Goal: Task Accomplishment & Management: Manage account settings

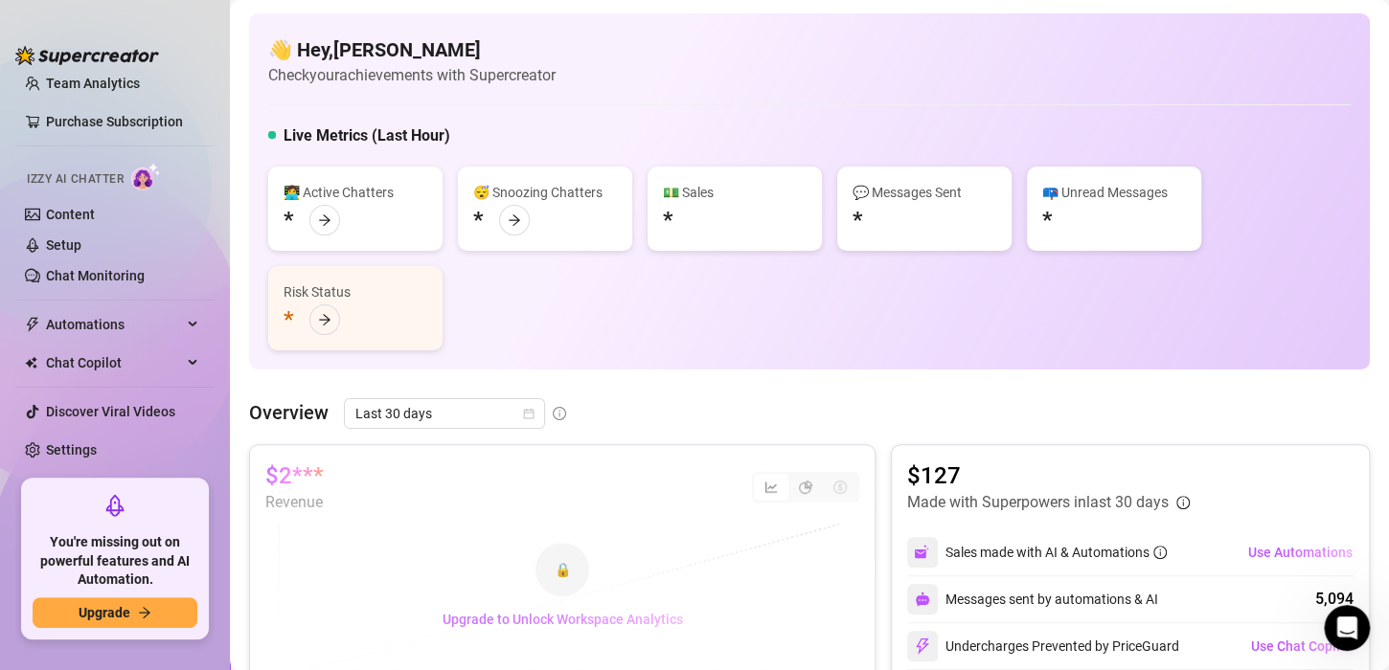
click at [546, 630] on button "Upgrade to Unlock Workspace Analytics" at bounding box center [562, 619] width 271 height 31
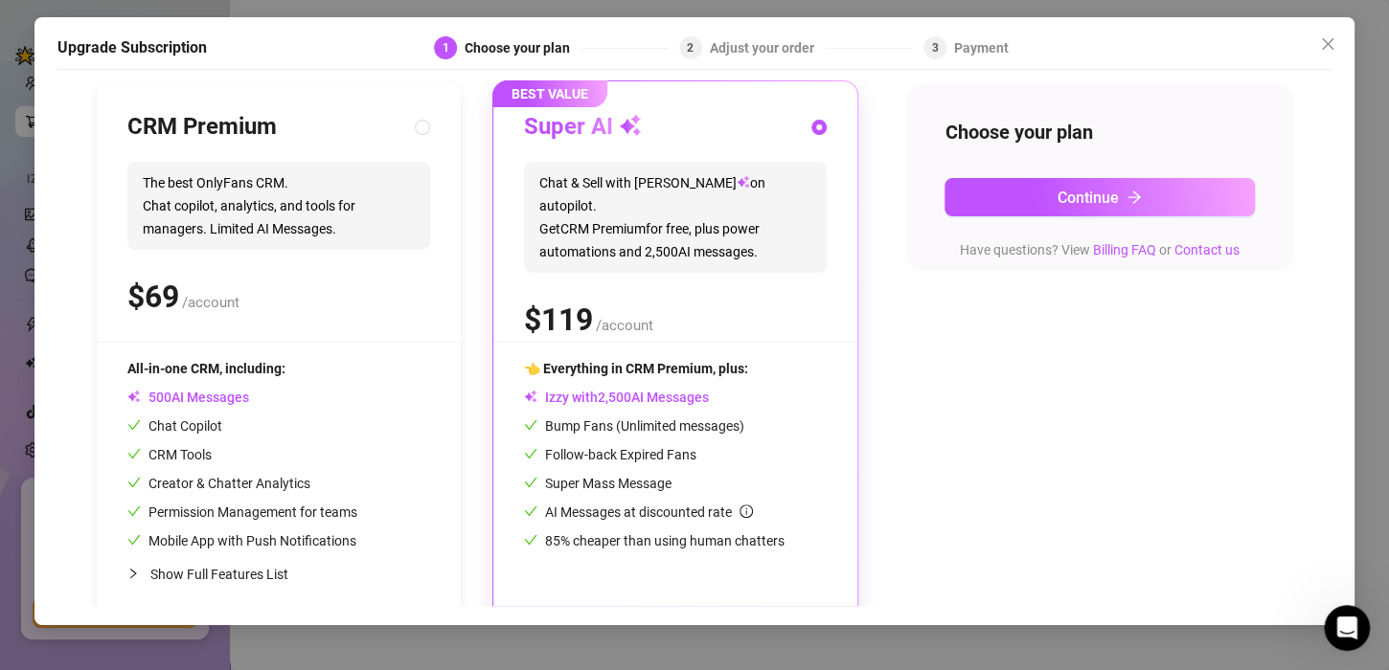
scroll to position [220, 0]
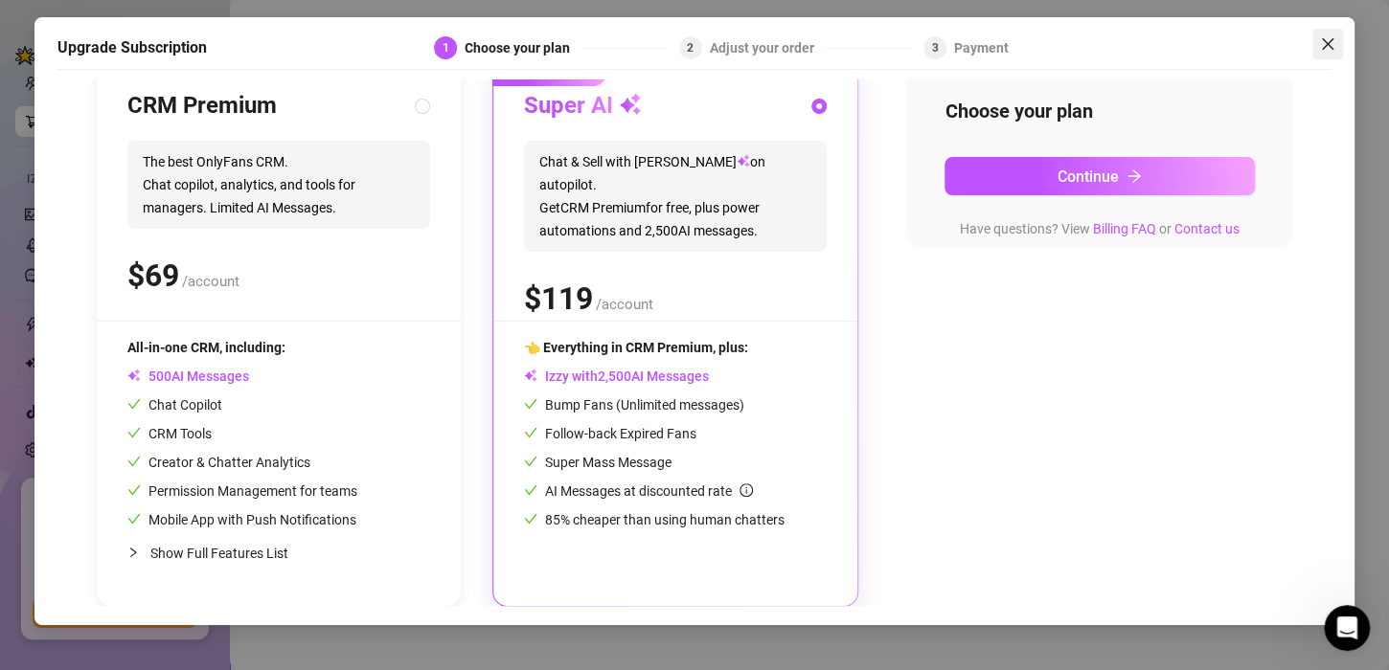
click at [1327, 44] on icon "close" at bounding box center [1327, 42] width 11 height 11
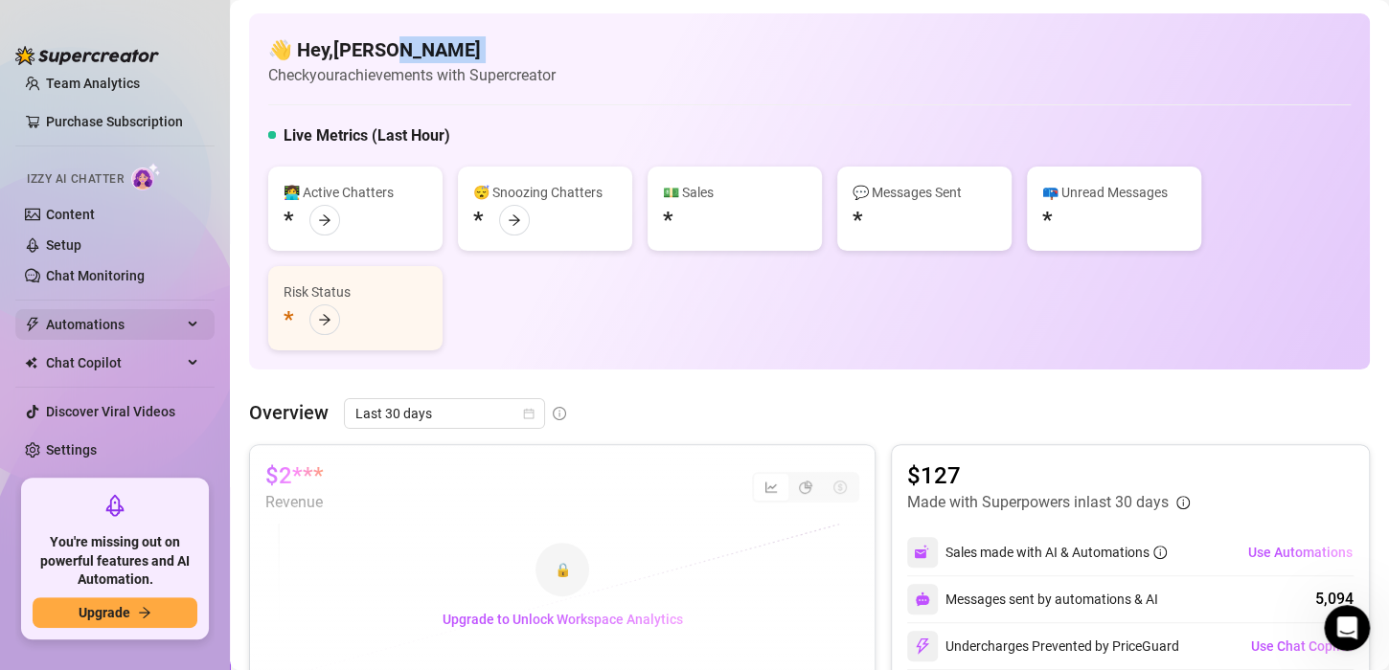
click at [79, 324] on span "Automations" at bounding box center [114, 324] width 136 height 31
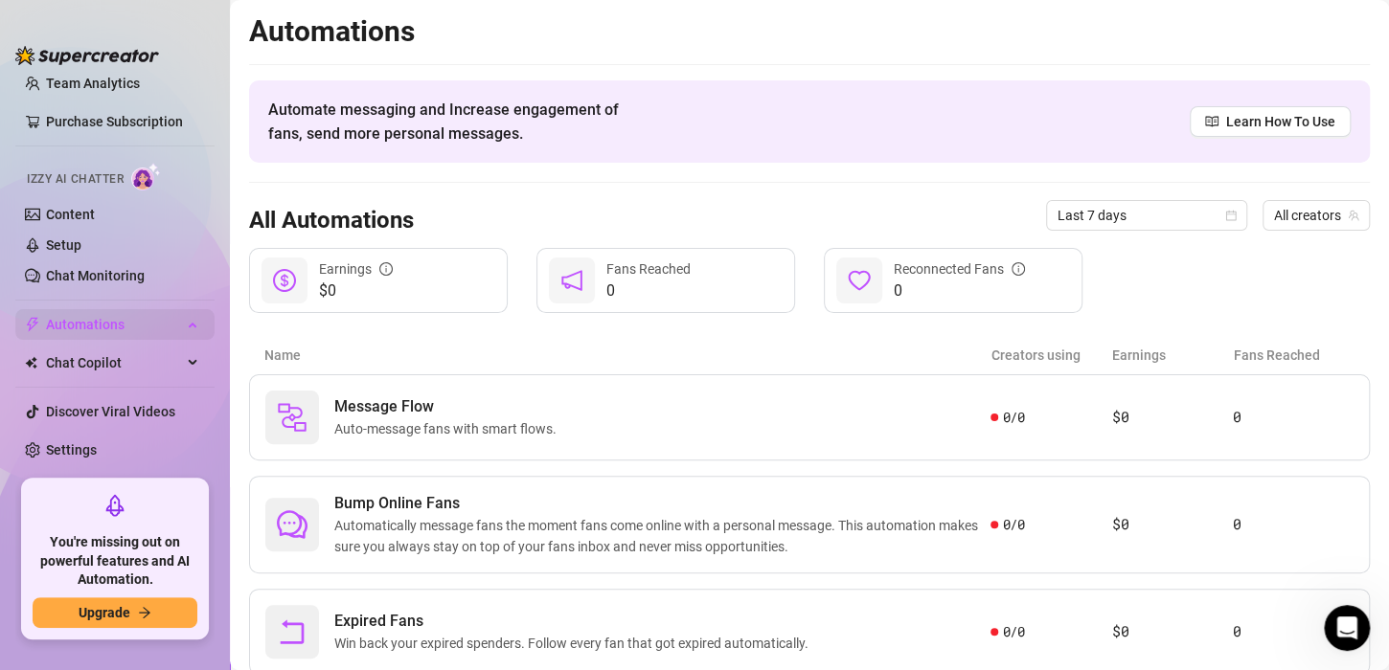
scroll to position [91, 0]
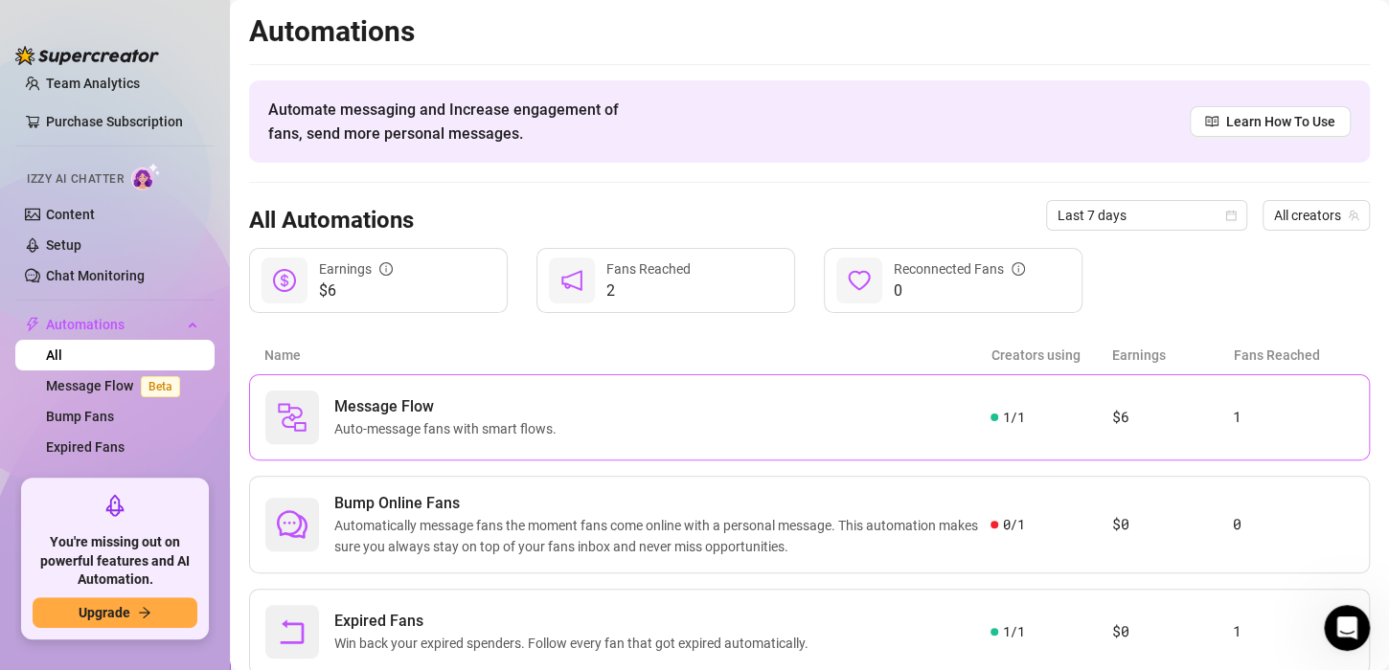
click at [580, 391] on div "Message Flow Auto-message fans with smart flows." at bounding box center [627, 418] width 725 height 54
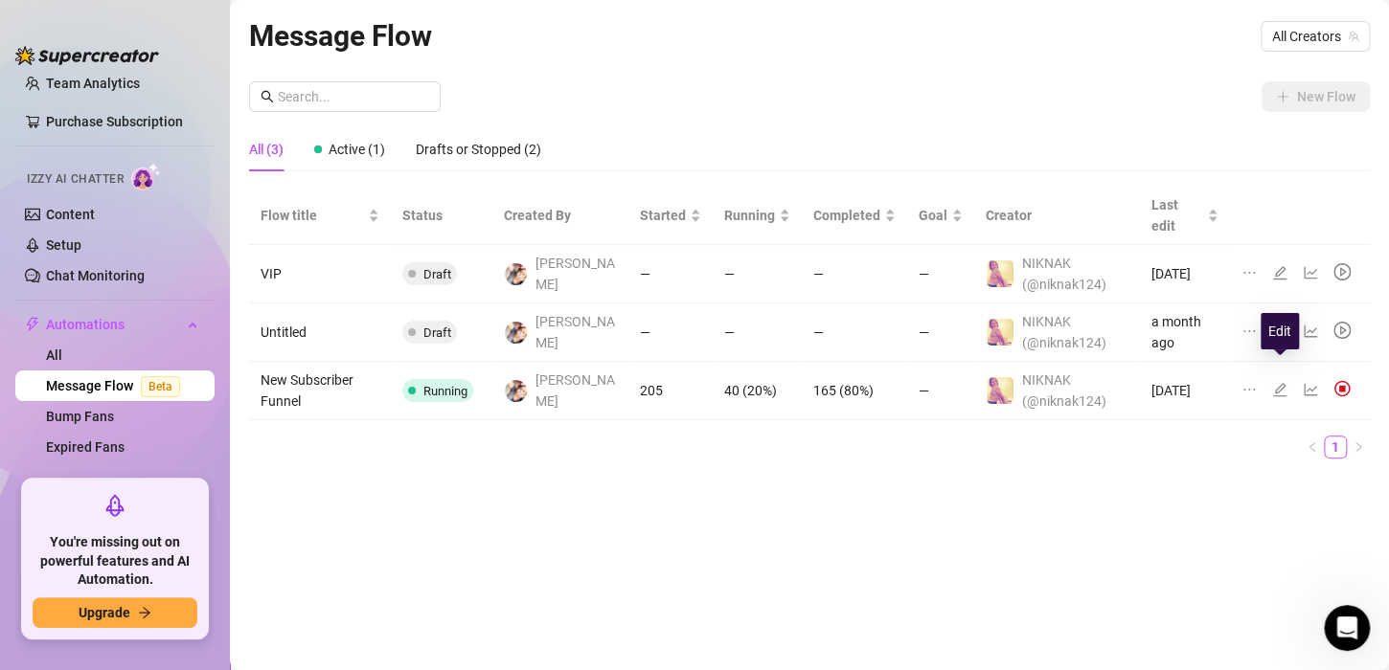
click at [1283, 382] on icon "edit" at bounding box center [1279, 389] width 15 height 15
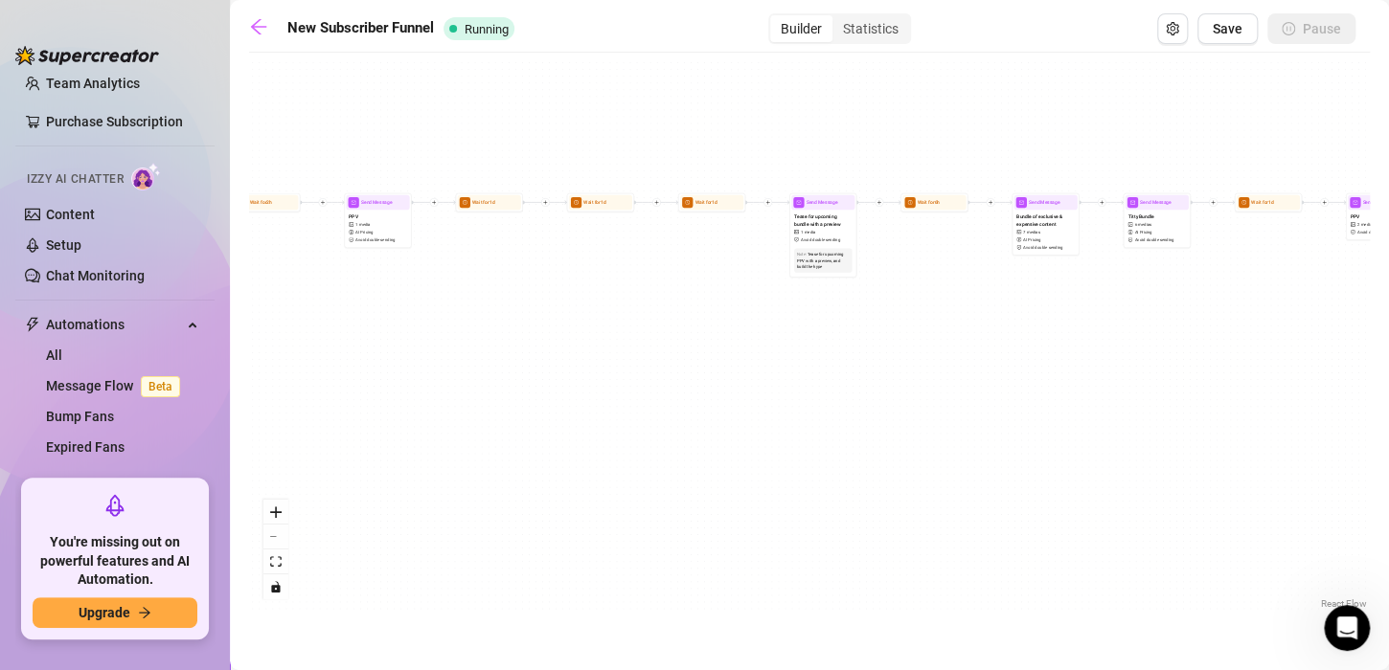
drag, startPoint x: 733, startPoint y: 253, endPoint x: 1191, endPoint y: 458, distance: 501.6
click at [1191, 458] on div "If True If True If False If False If True If False Send Message Titty Bundle 6 …" at bounding box center [809, 338] width 1121 height 552
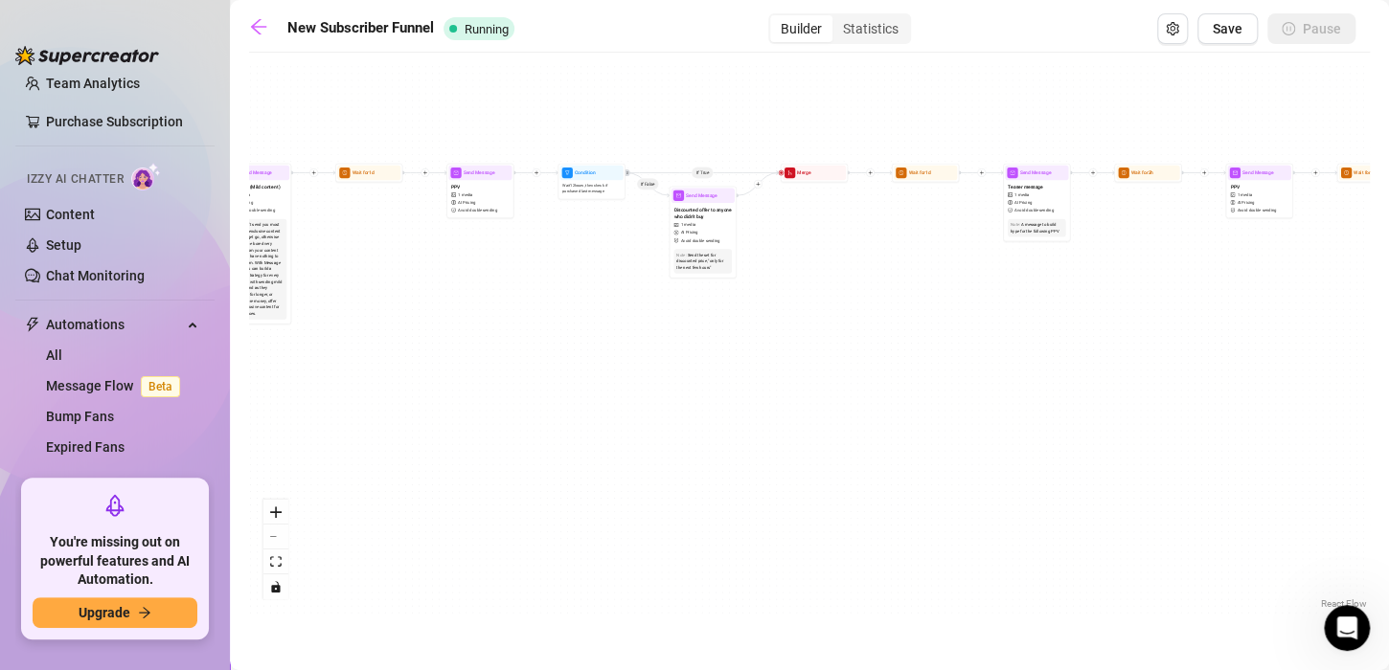
drag, startPoint x: 498, startPoint y: 354, endPoint x: 1379, endPoint y: 325, distance: 881.7
click at [1379, 325] on main "New Subscriber Funnel Running Builder Statistics Save Pause If True If True If …" at bounding box center [809, 335] width 1159 height 670
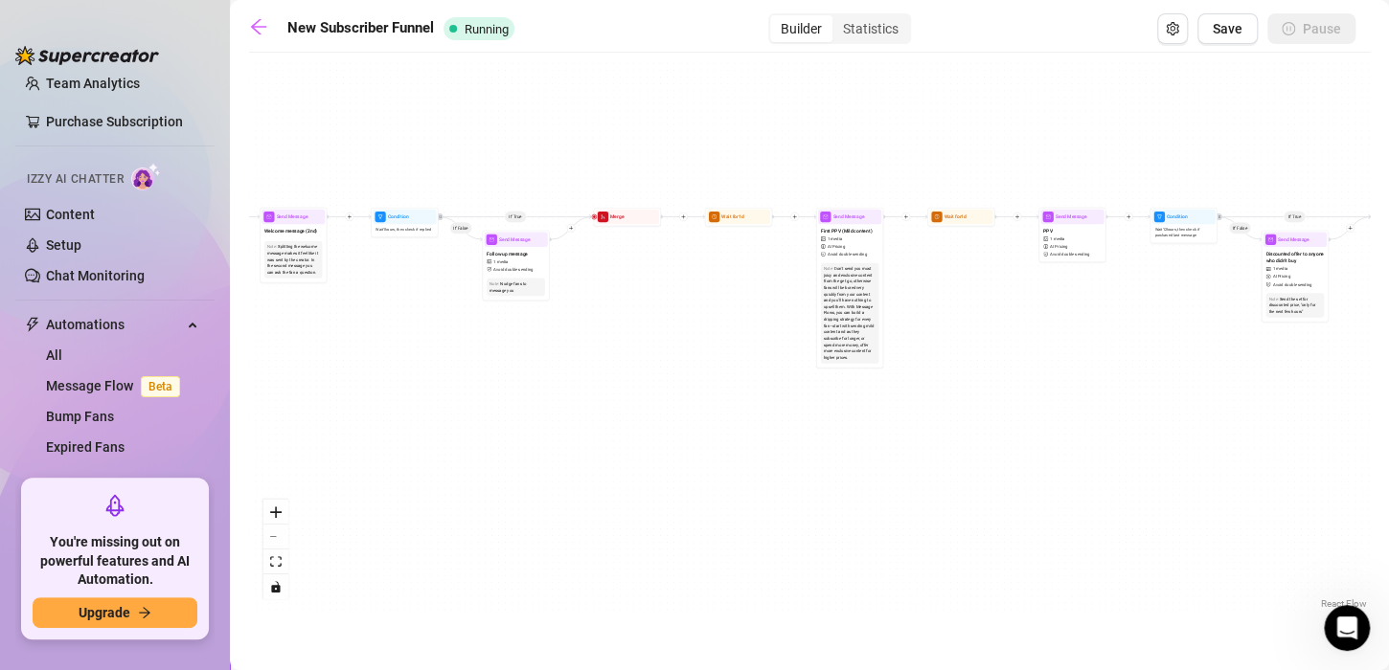
drag, startPoint x: 619, startPoint y: 292, endPoint x: 1211, endPoint y: 336, distance: 593.6
click at [1211, 336] on div "If True If True If False If False If True If False Send Message Titty Bundle 6 …" at bounding box center [809, 338] width 1121 height 552
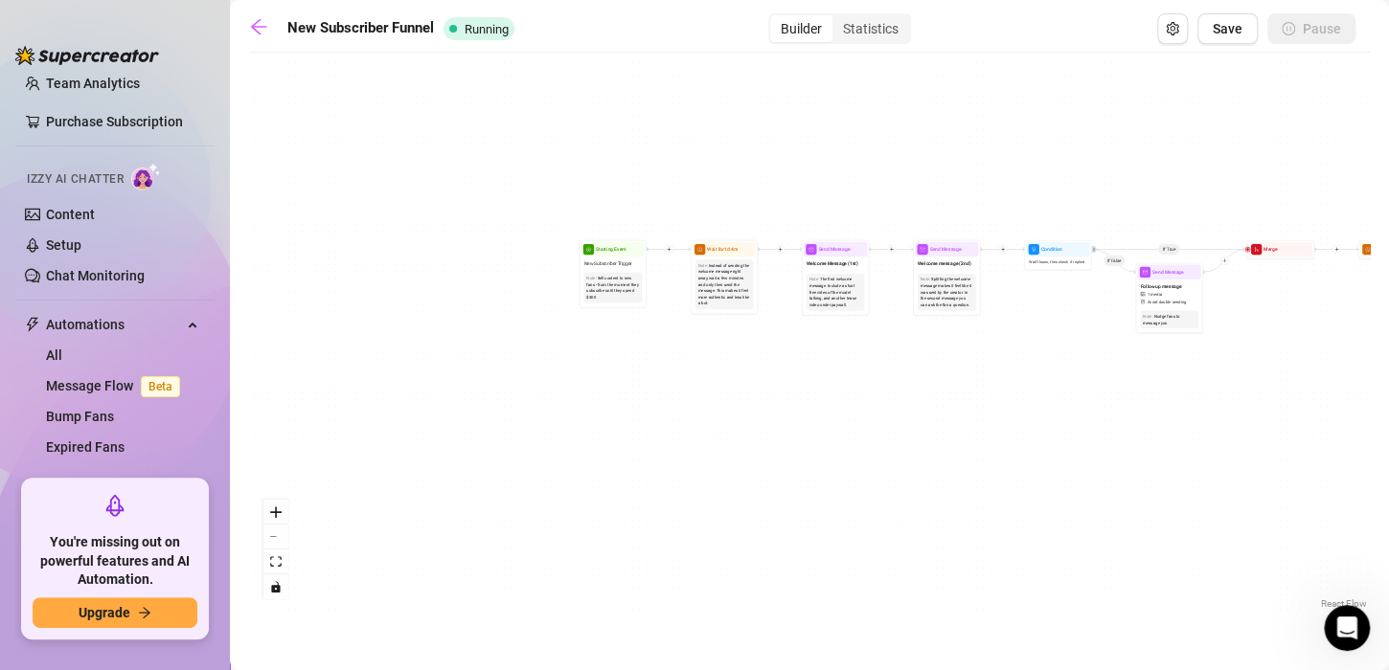
drag, startPoint x: 412, startPoint y: 351, endPoint x: 1065, endPoint y: 383, distance: 654.0
click at [1065, 383] on div "If True If True If False If False If True If False Send Message Titty Bundle 6 …" at bounding box center [809, 338] width 1121 height 552
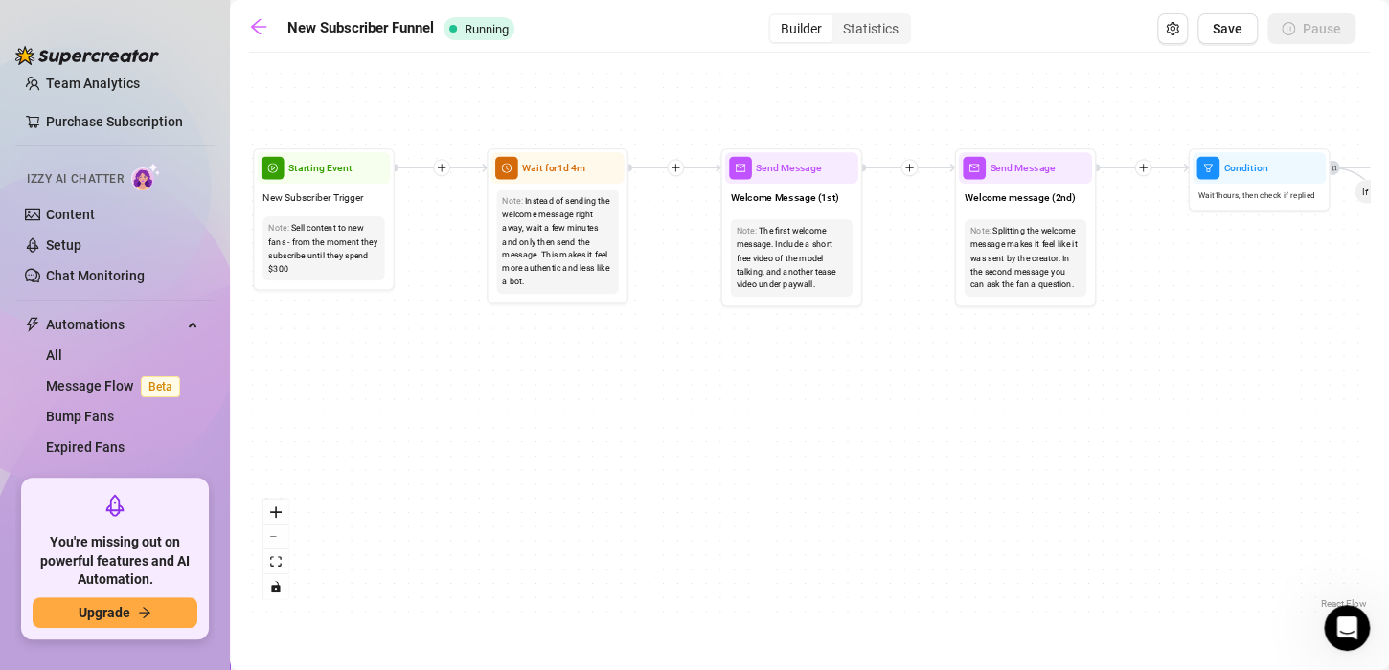
drag, startPoint x: 850, startPoint y: 278, endPoint x: 805, endPoint y: 439, distance: 167.1
click at [805, 439] on div "If True If True If False If False If True If False Send Message Titty Bundle 6 …" at bounding box center [809, 338] width 1121 height 552
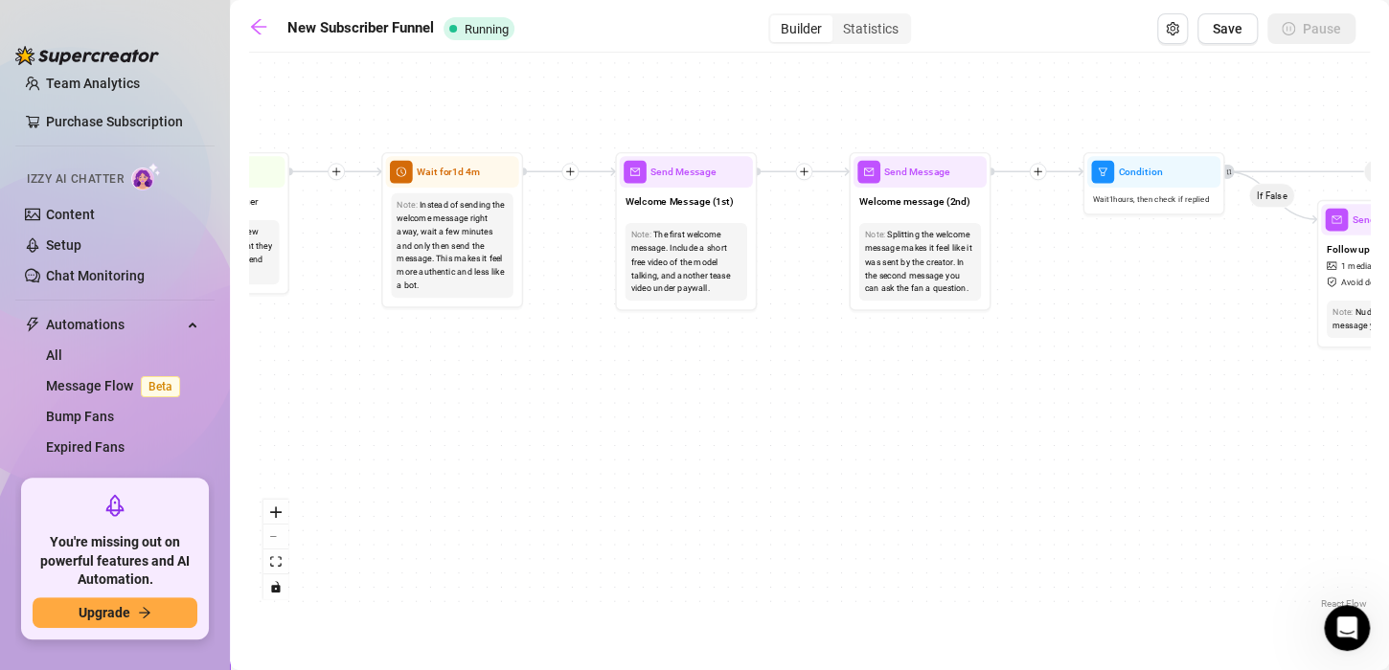
drag, startPoint x: 978, startPoint y: 465, endPoint x: 830, endPoint y: 471, distance: 147.6
click at [830, 471] on div "If True If True If False If False If True If False Send Message Titty Bundle 6 …" at bounding box center [809, 338] width 1121 height 552
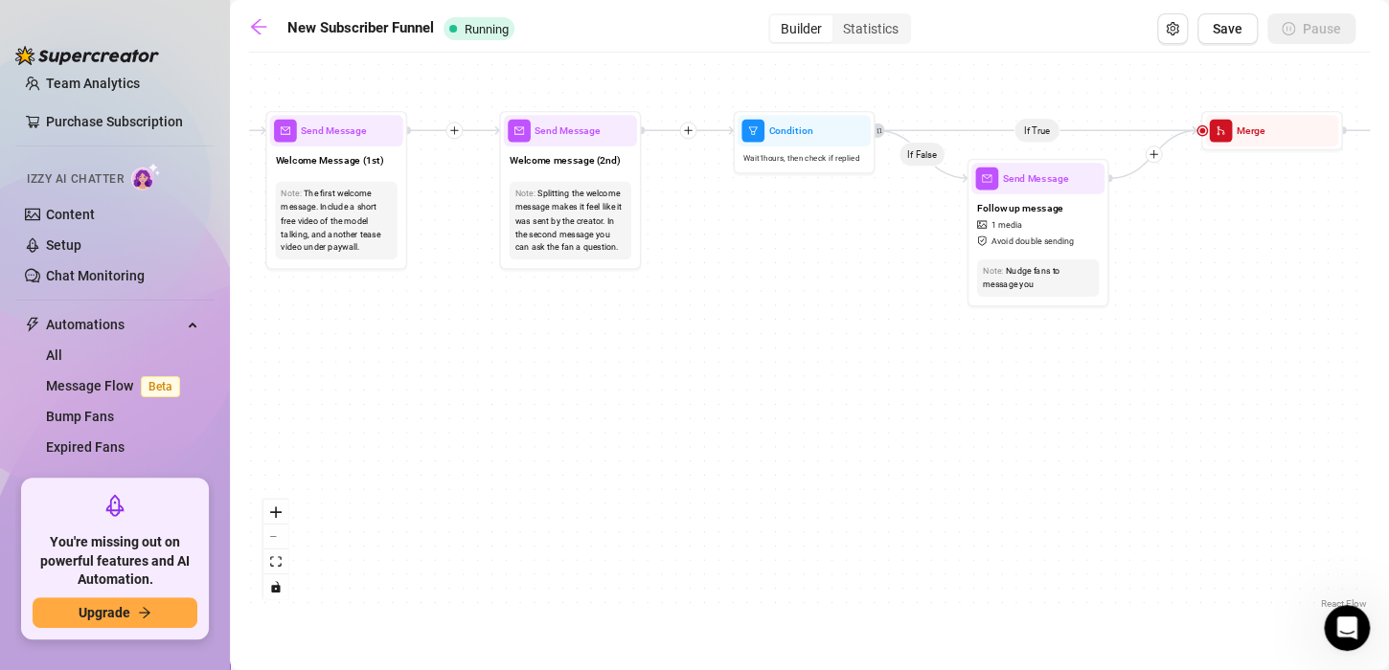
drag, startPoint x: 1058, startPoint y: 473, endPoint x: 666, endPoint y: 420, distance: 396.3
click at [666, 420] on div "If True If True If False If False If True If False Send Message Titty Bundle 6 …" at bounding box center [809, 338] width 1121 height 552
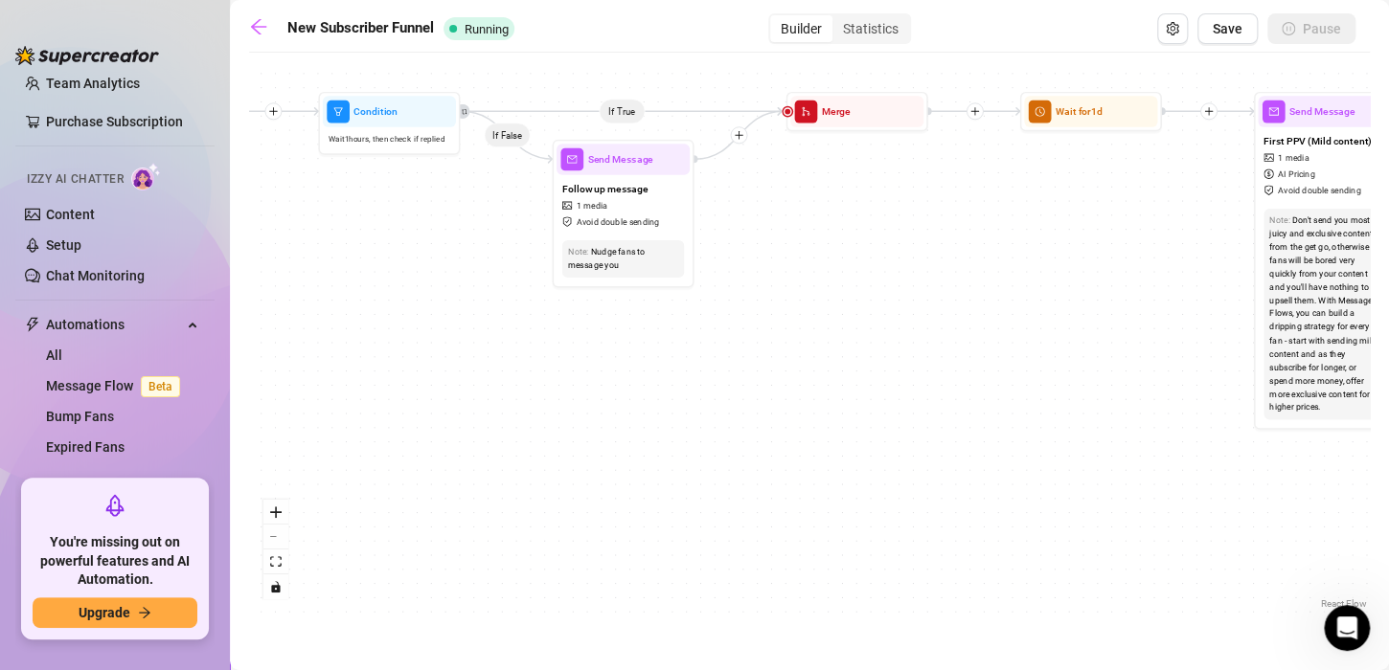
drag, startPoint x: 1091, startPoint y: 433, endPoint x: 761, endPoint y: 424, distance: 329.6
click at [761, 424] on div "If True If True If False If False If True If False Send Message Titty Bundle 6 …" at bounding box center [809, 338] width 1121 height 552
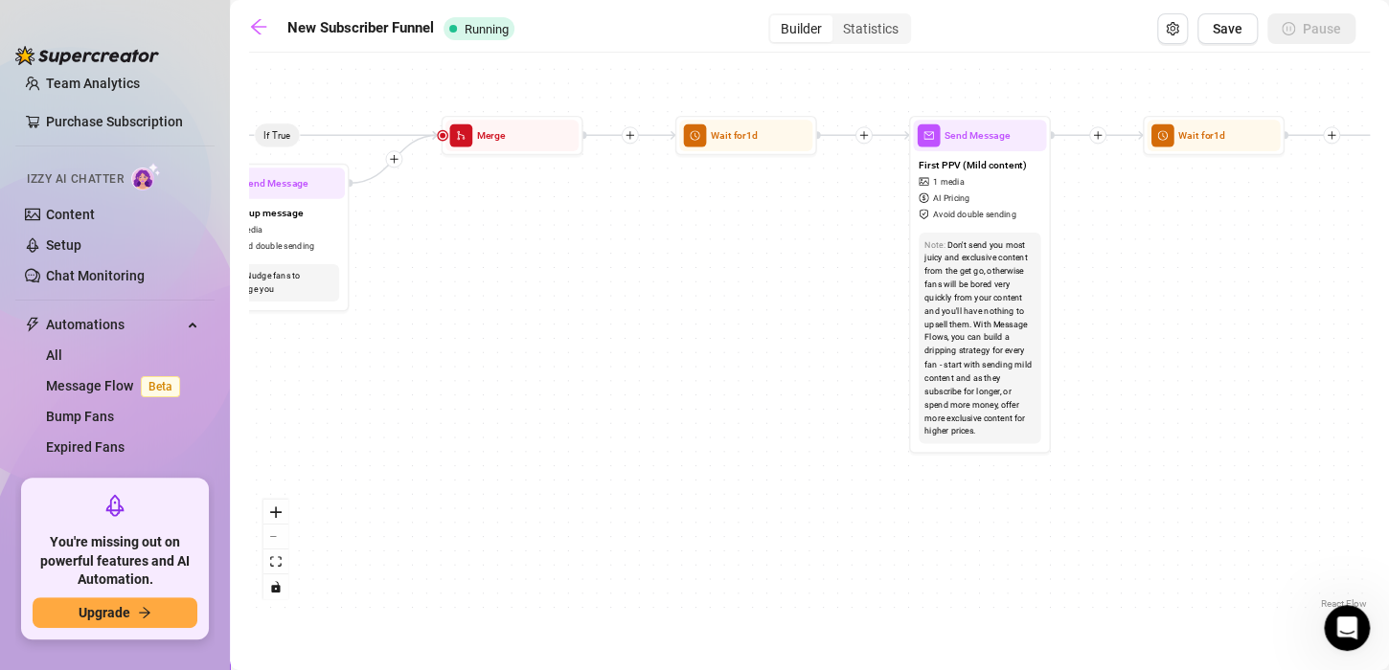
drag, startPoint x: 1175, startPoint y: 373, endPoint x: 401, endPoint y: 395, distance: 774.2
click at [401, 395] on div "If True If True If False If False If True If False Send Message Titty Bundle 6 …" at bounding box center [809, 338] width 1121 height 552
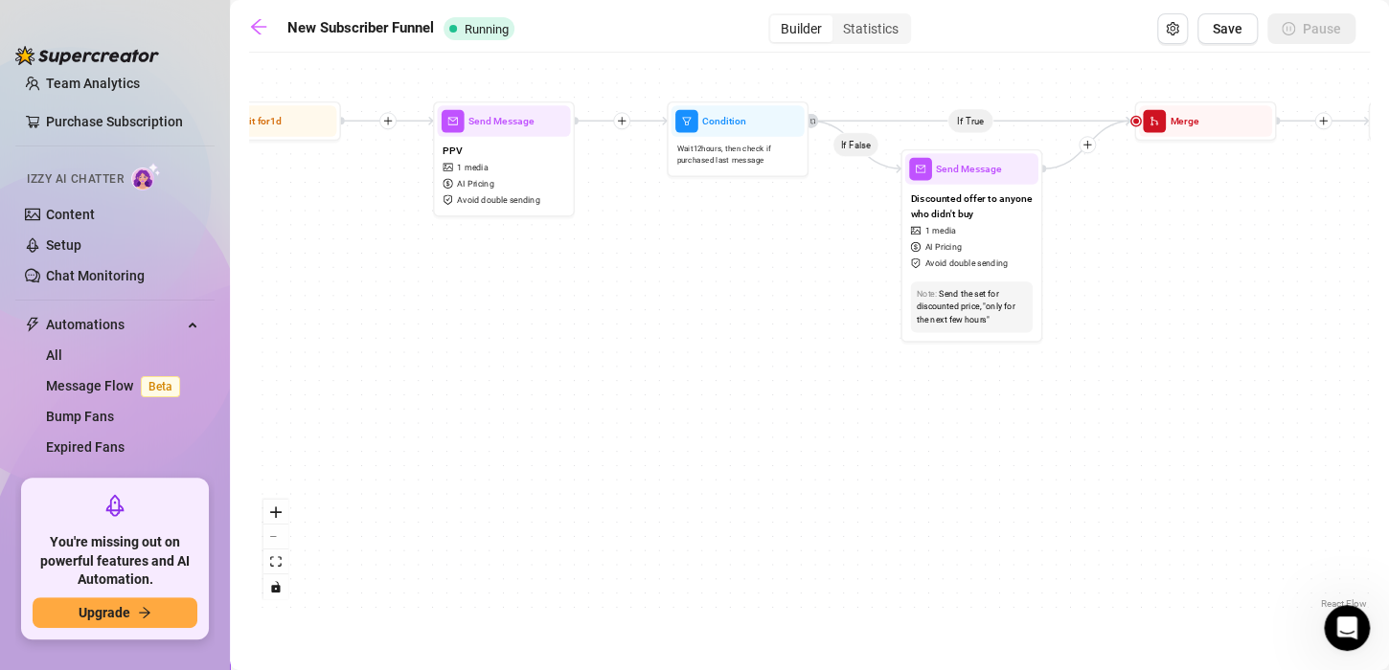
drag, startPoint x: 1215, startPoint y: 304, endPoint x: 700, endPoint y: 291, distance: 515.5
click at [700, 291] on div "If True If True If False If False If True If False Send Message Titty Bundle 6 …" at bounding box center [809, 338] width 1121 height 552
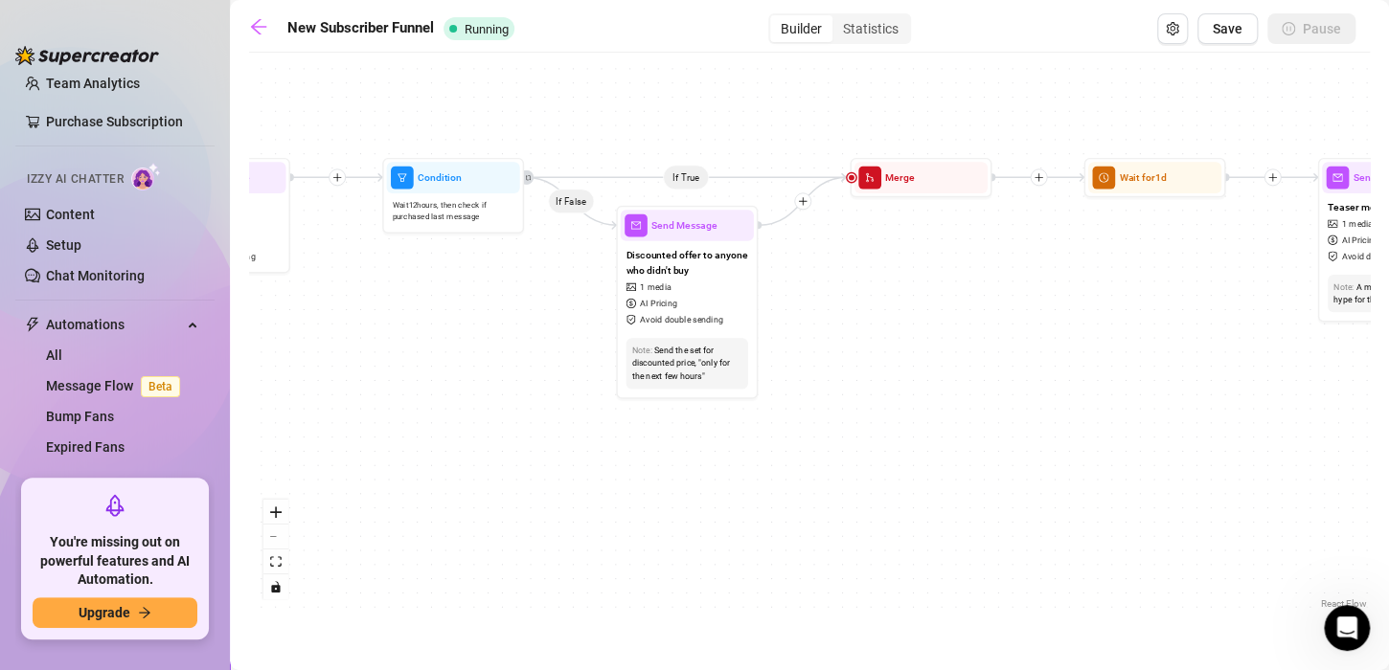
drag, startPoint x: 1313, startPoint y: 288, endPoint x: 1030, endPoint y: 345, distance: 289.1
click at [1030, 345] on div "If True If True If False If False If True If False Send Message Titty Bundle 6 …" at bounding box center [809, 338] width 1121 height 552
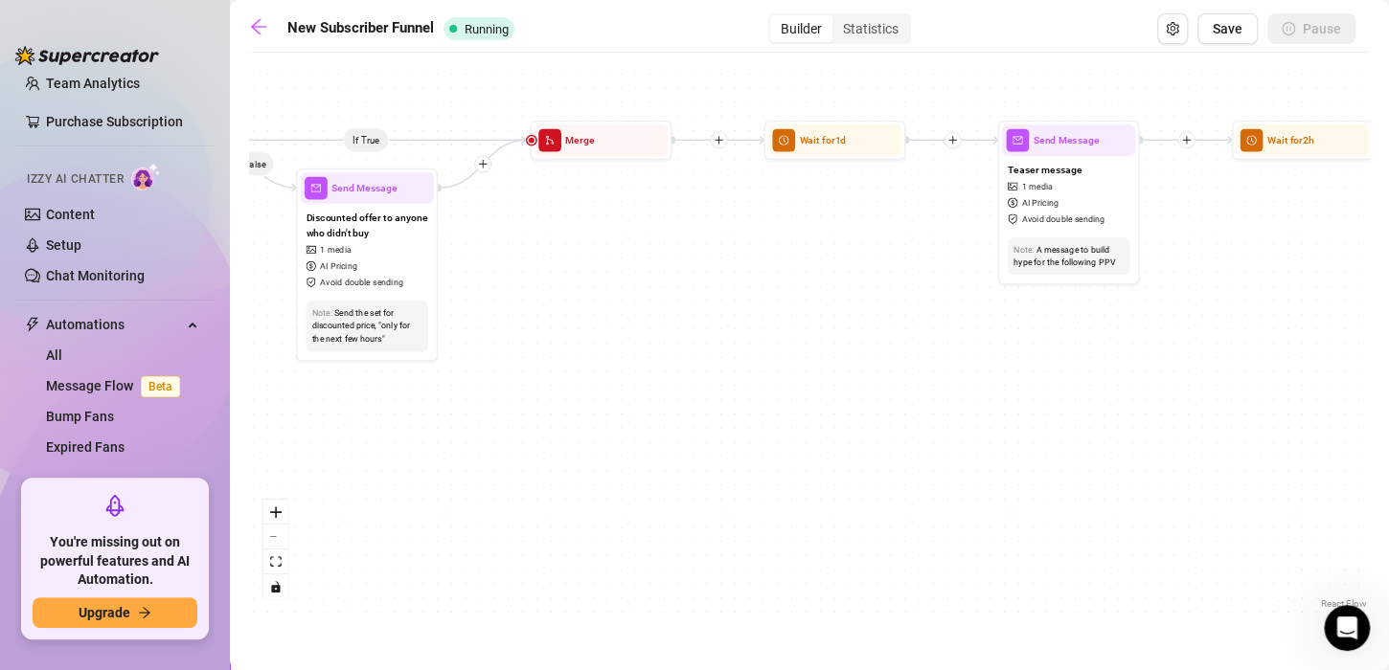
drag, startPoint x: 1251, startPoint y: 450, endPoint x: 913, endPoint y: 422, distance: 339.2
click at [913, 422] on div "If True If True If False If False If True If False Send Message Titty Bundle 6 …" at bounding box center [809, 338] width 1121 height 552
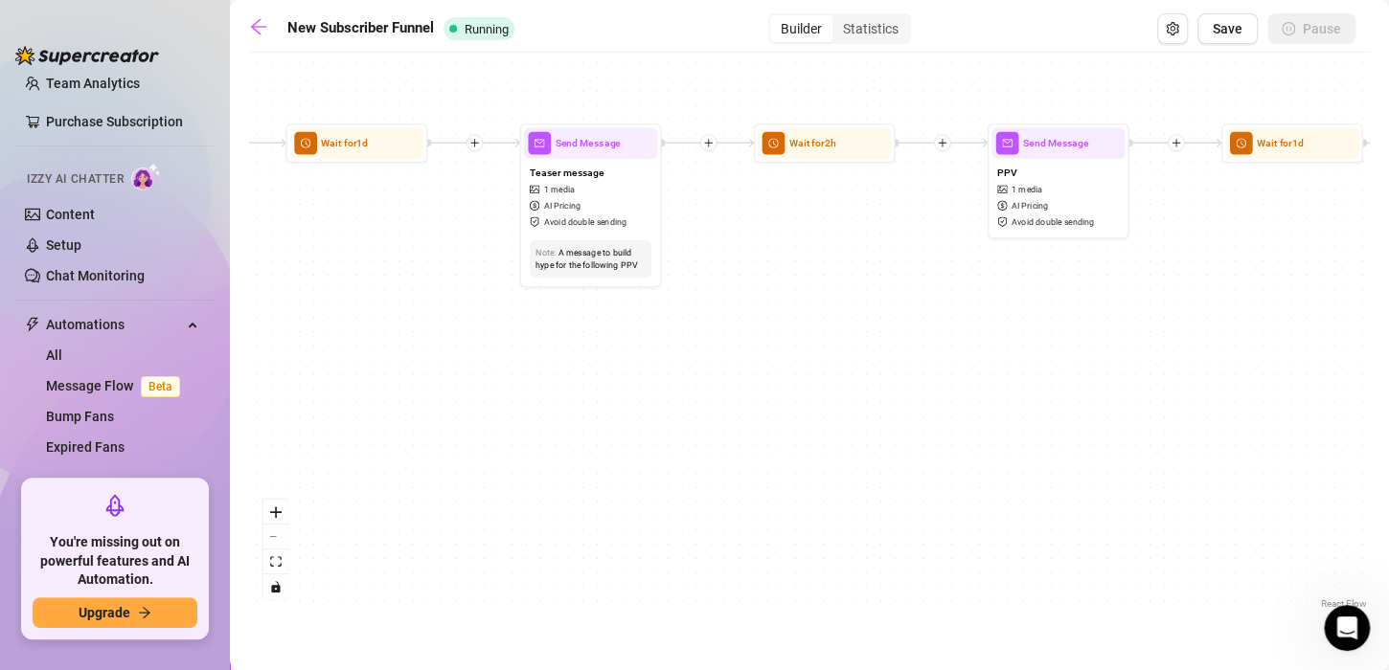
drag, startPoint x: 1076, startPoint y: 406, endPoint x: 616, endPoint y: 400, distance: 459.8
click at [616, 400] on div "If True If True If False If False If True If False Send Message Titty Bundle 6 …" at bounding box center [809, 338] width 1121 height 552
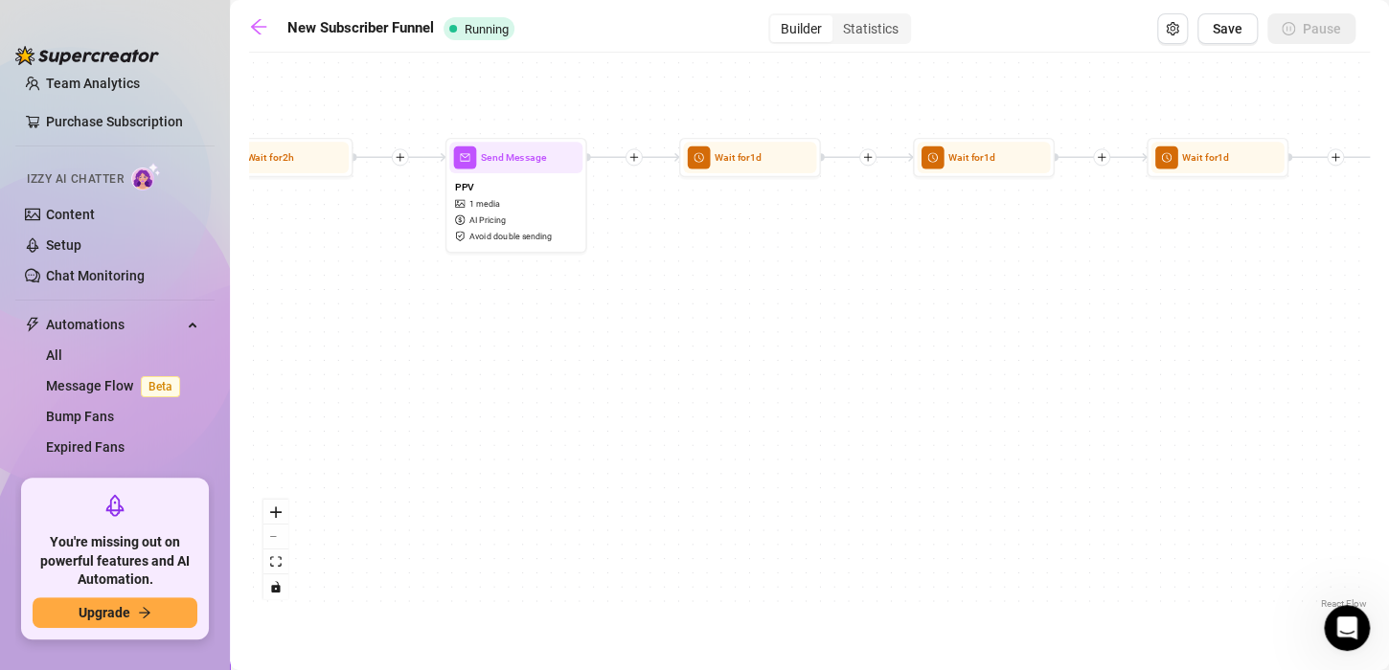
drag, startPoint x: 968, startPoint y: 391, endPoint x: 405, endPoint y: 399, distance: 563.3
click at [405, 399] on div "If True If True If False If False If True If False Send Message Titty Bundle 6 …" at bounding box center [809, 338] width 1121 height 552
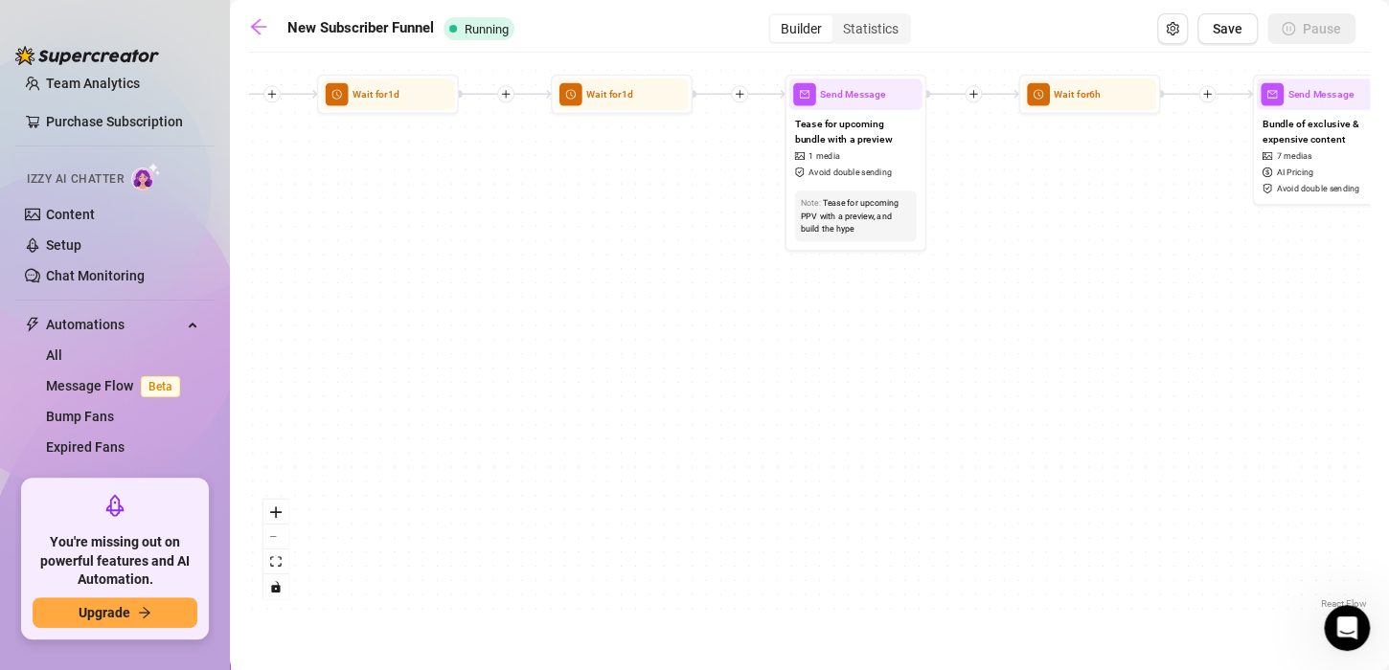
drag, startPoint x: 1179, startPoint y: 318, endPoint x: 579, endPoint y: 261, distance: 603.2
click at [579, 261] on div "If True If True If False If False If True If False Send Message Titty Bundle 6 …" at bounding box center [809, 338] width 1121 height 552
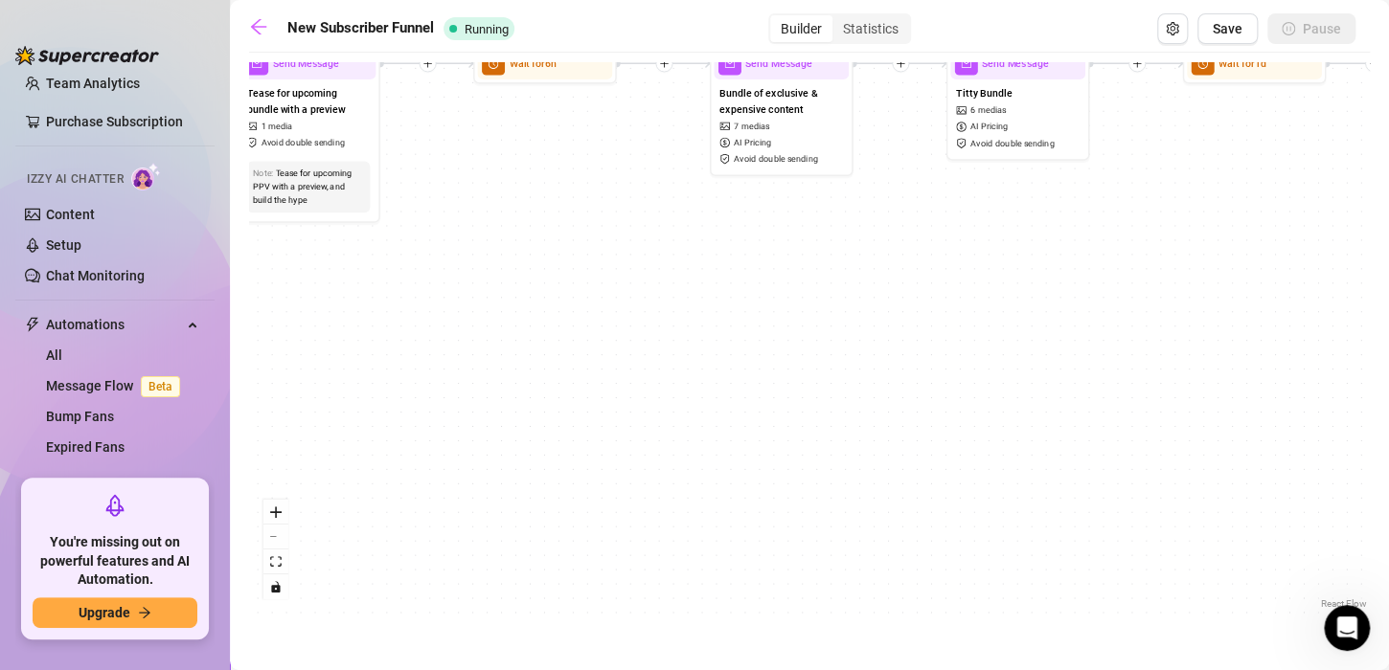
drag, startPoint x: 1113, startPoint y: 305, endPoint x: 589, endPoint y: 274, distance: 524.8
click at [589, 274] on div "If True If True If False If False If True If False Send Message Titty Bundle 6 …" at bounding box center [809, 338] width 1121 height 552
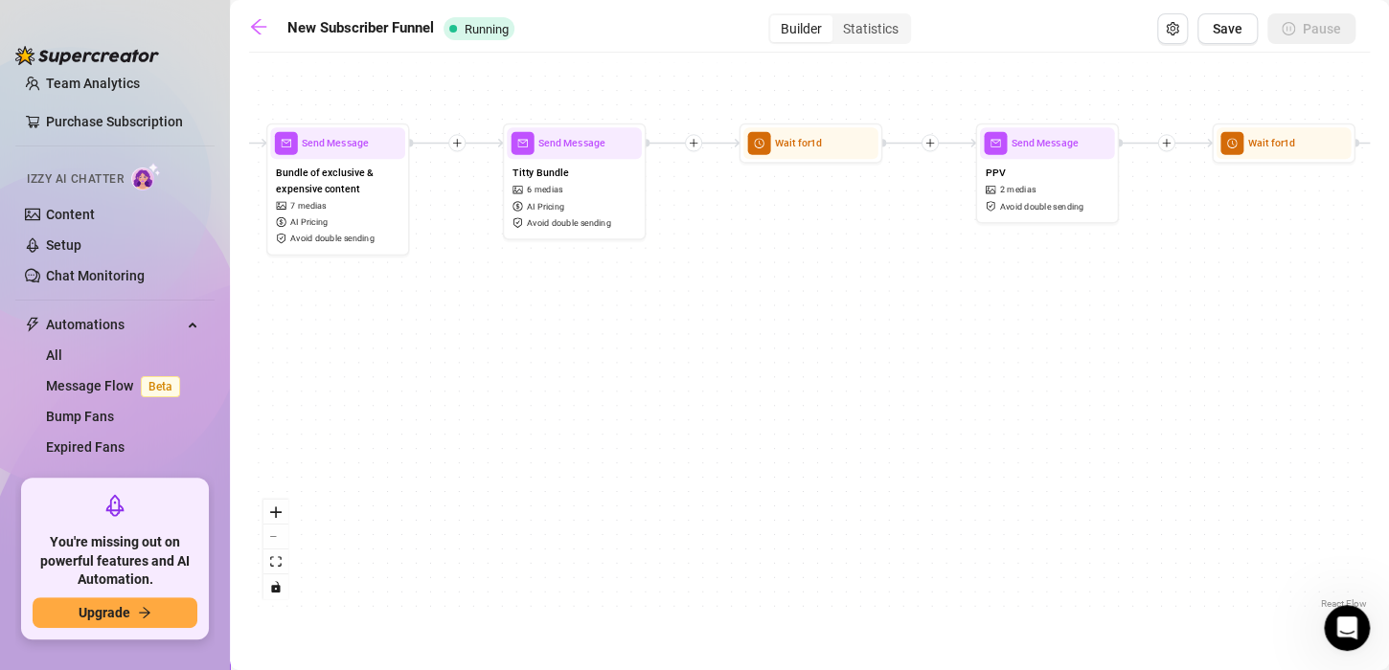
drag, startPoint x: 791, startPoint y: 438, endPoint x: 482, endPoint y: 507, distance: 317.0
click at [348, 518] on div "If True If True If False If False If True If False Send Message Titty Bundle 6 …" at bounding box center [809, 338] width 1121 height 552
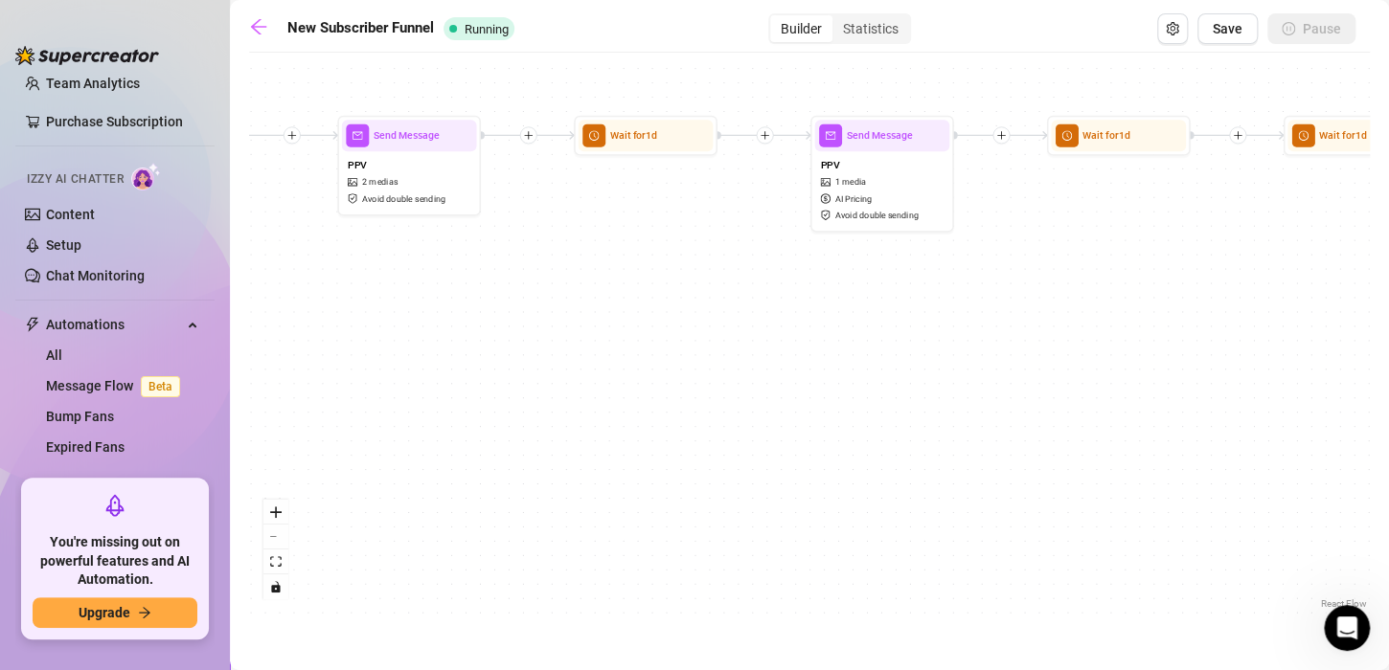
drag, startPoint x: 1199, startPoint y: 386, endPoint x: 561, endPoint y: 377, distance: 638.0
click at [561, 377] on div "If True If True If False If False If True If False Send Message Titty Bundle 6 …" at bounding box center [809, 338] width 1121 height 552
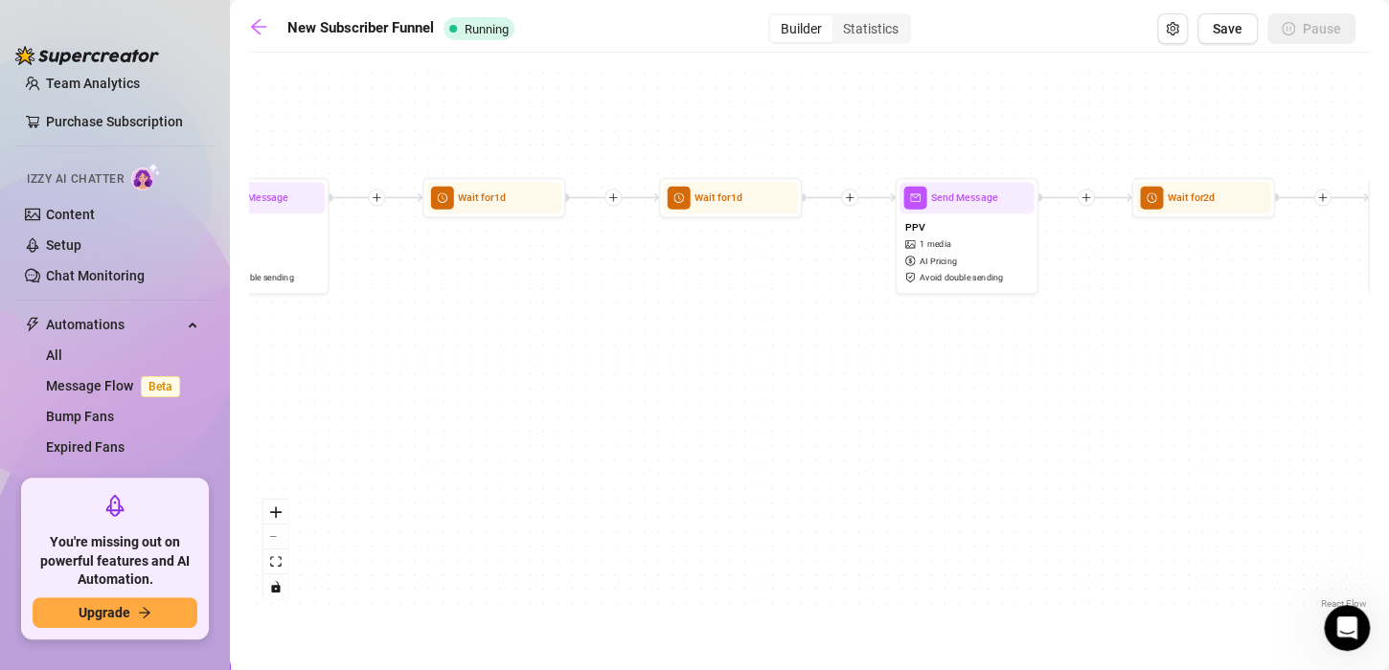
drag, startPoint x: 1267, startPoint y: 377, endPoint x: 643, endPoint y: 440, distance: 627.6
click at [643, 440] on div "If True If True If False If False If True If False Send Message Titty Bundle 6 …" at bounding box center [809, 338] width 1121 height 552
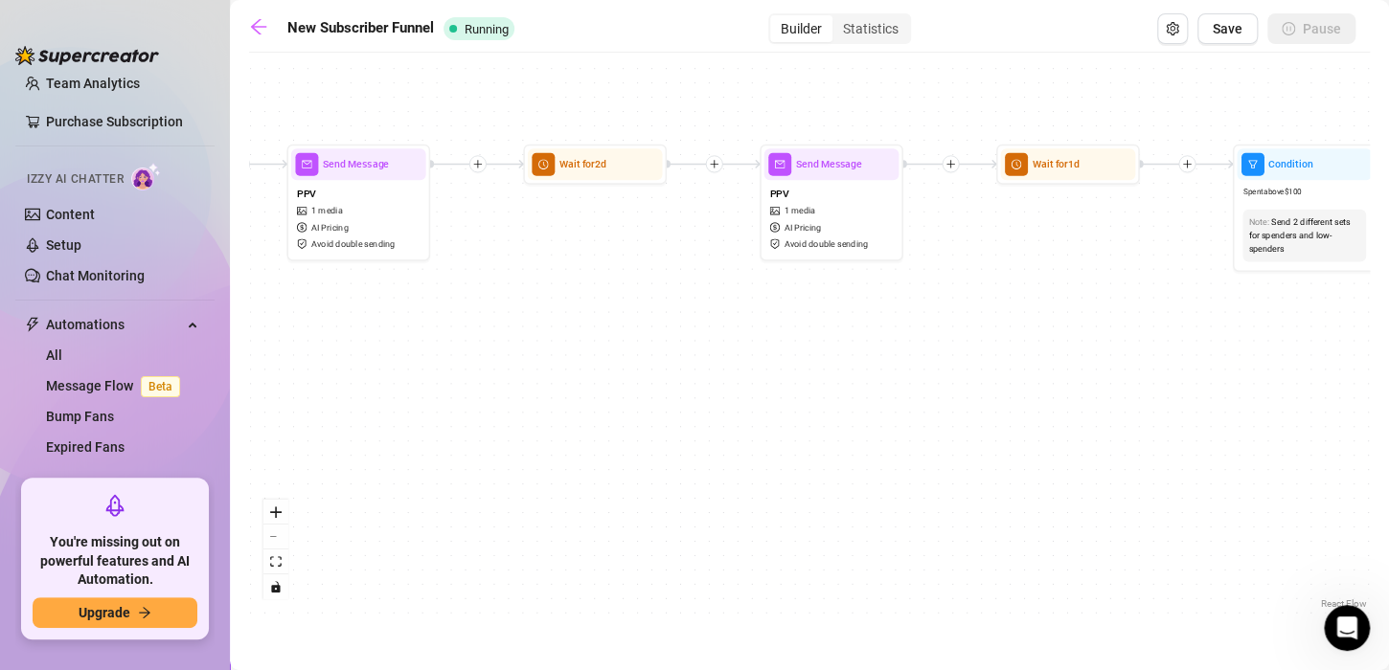
drag, startPoint x: 1013, startPoint y: 469, endPoint x: 369, endPoint y: 435, distance: 645.5
click at [369, 435] on div "If True If True If False If False If True If False Send Message Titty Bundle 6 …" at bounding box center [809, 338] width 1121 height 552
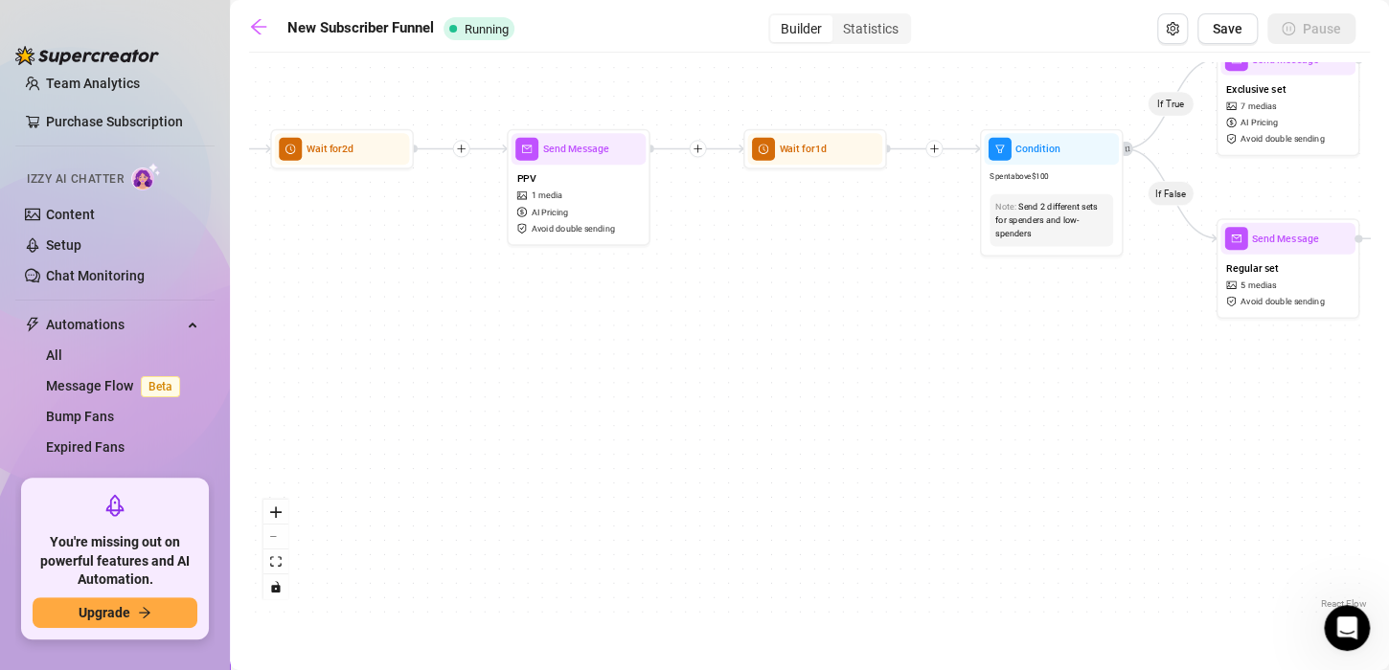
drag, startPoint x: 1244, startPoint y: 421, endPoint x: 1028, endPoint y: 407, distance: 216.9
click at [1028, 407] on div "If True If True If False If False If True If False Send Message Titty Bundle 6 …" at bounding box center [809, 338] width 1121 height 552
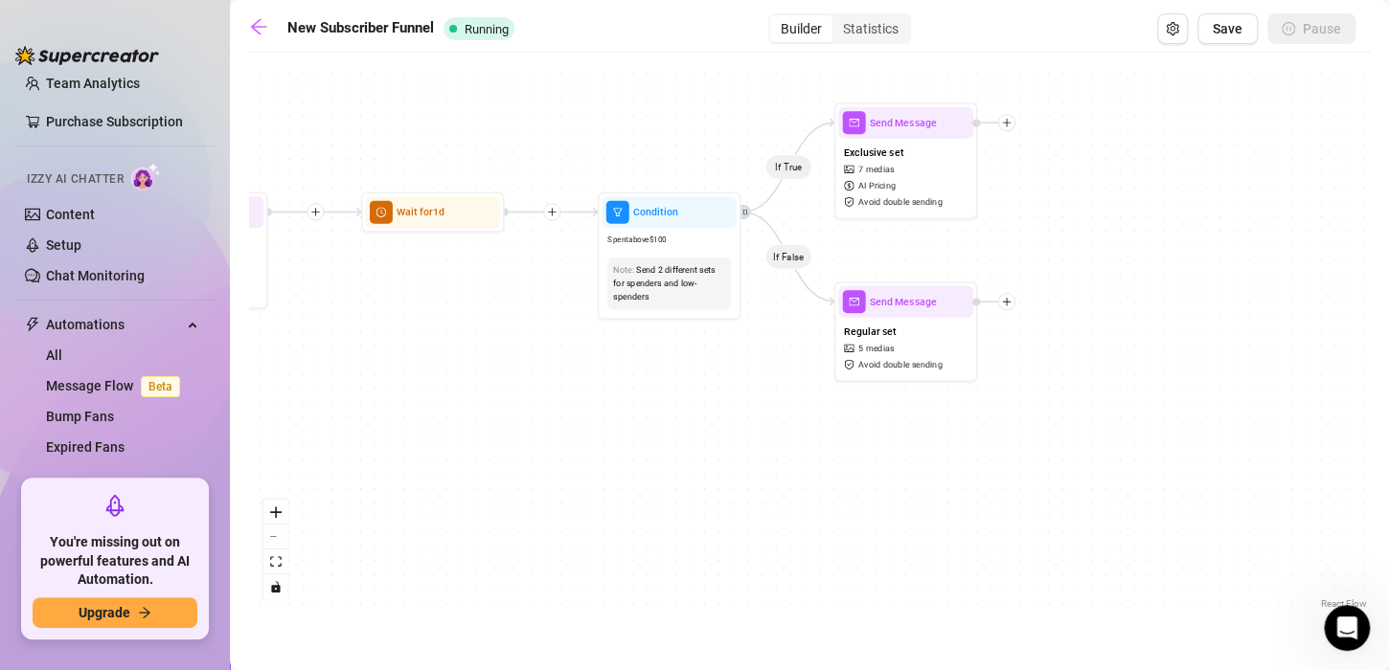
drag, startPoint x: 1187, startPoint y: 421, endPoint x: 805, endPoint y: 485, distance: 387.4
click at [805, 485] on div "If True If True If False If False If True If False Send Message Titty Bundle 6 …" at bounding box center [809, 338] width 1121 height 552
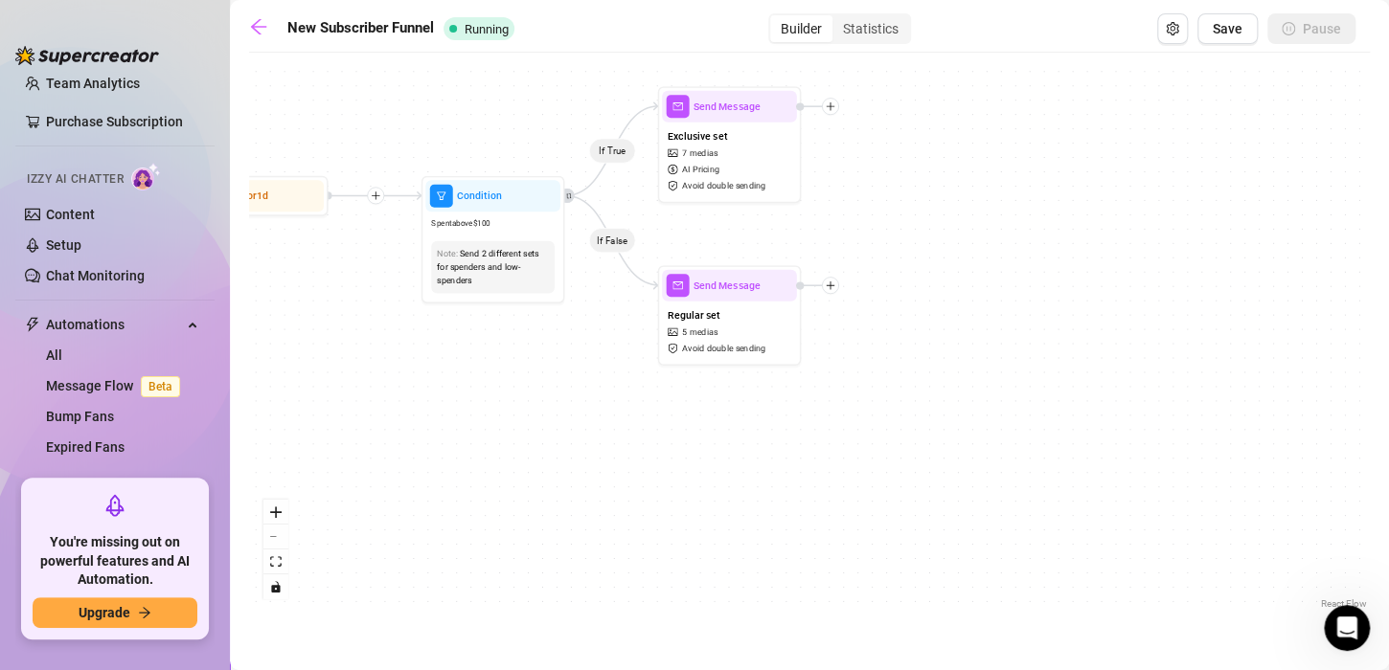
drag, startPoint x: 1079, startPoint y: 548, endPoint x: 903, endPoint y: 532, distance: 177.0
click at [903, 532] on div "If True If True If False If False If True If False Send Message Titty Bundle 6 …" at bounding box center [809, 338] width 1121 height 552
click at [252, 27] on icon "arrow-left" at bounding box center [258, 26] width 15 height 15
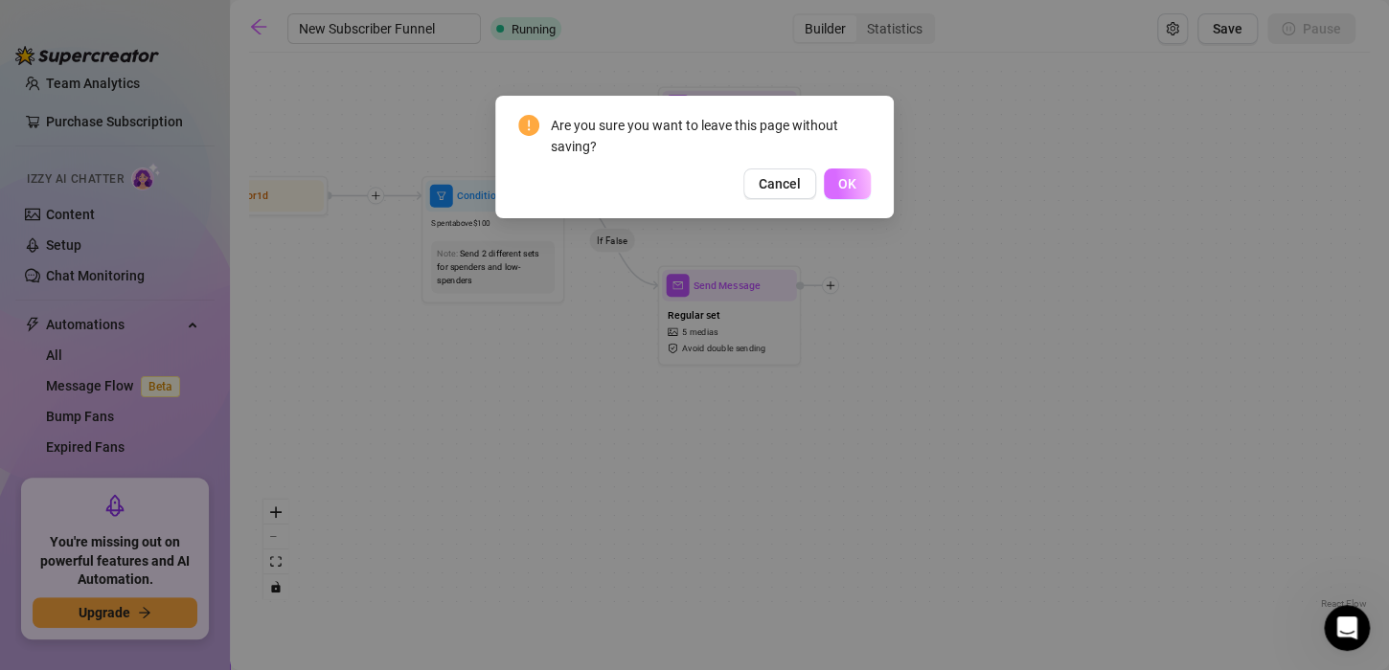
click at [855, 192] on button "OK" at bounding box center [847, 184] width 47 height 31
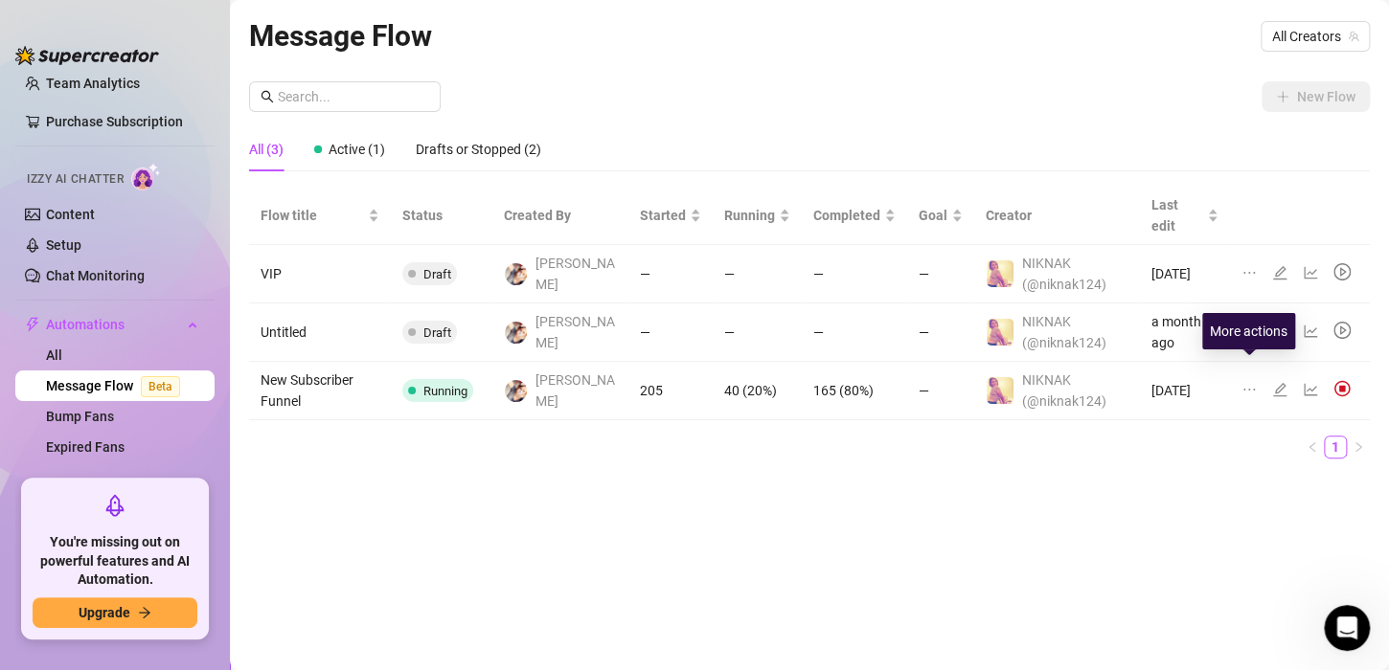
click at [1253, 382] on icon "ellipsis" at bounding box center [1248, 389] width 15 height 15
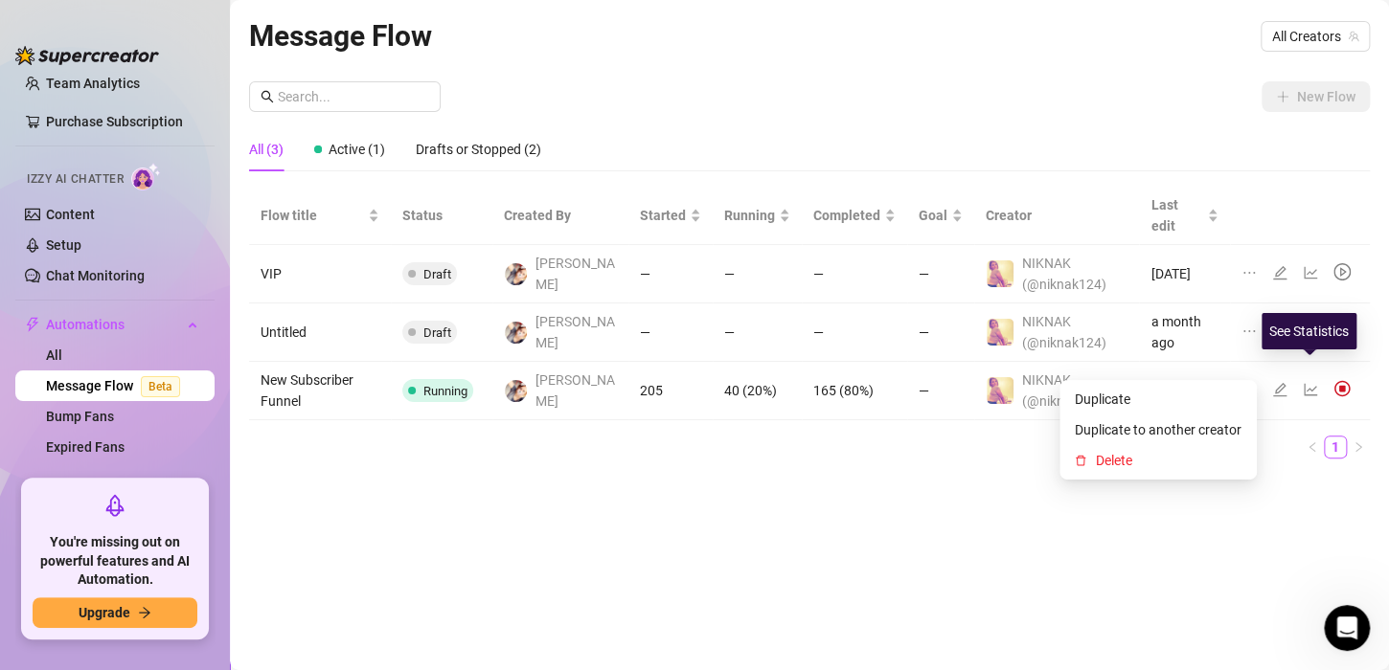
click at [1313, 382] on icon "line-chart" at bounding box center [1310, 389] width 15 height 15
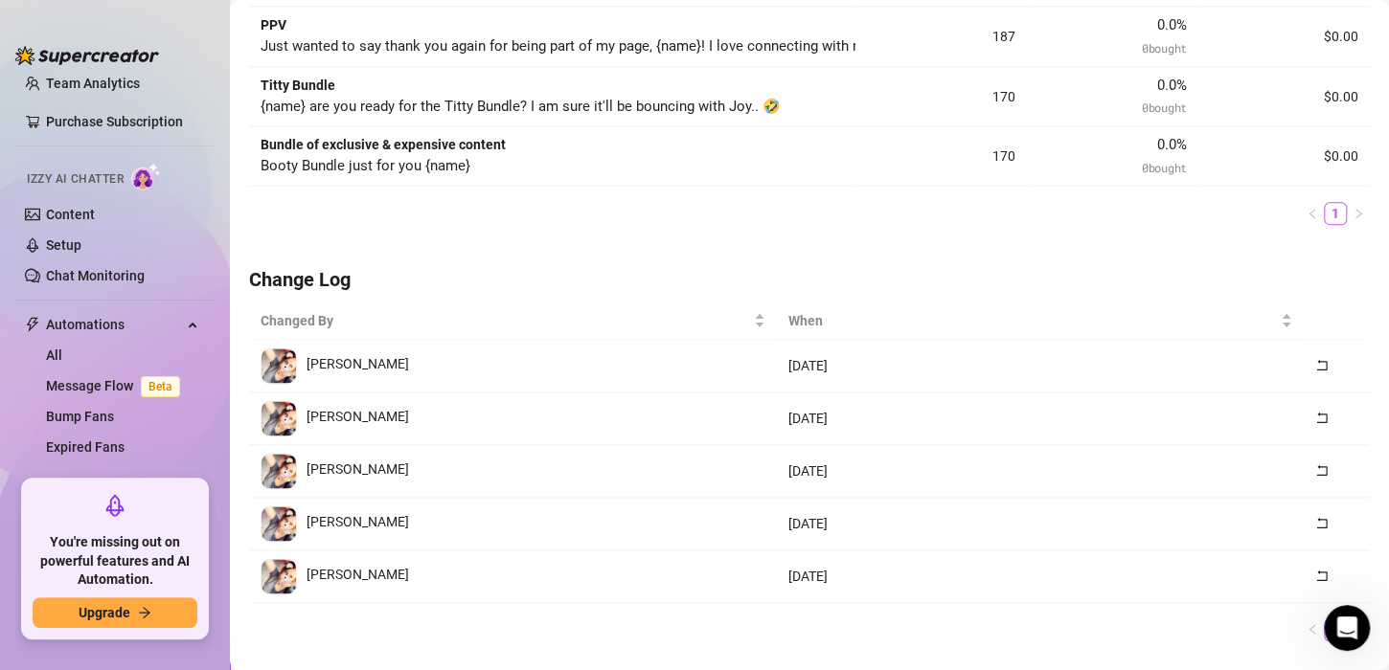
scroll to position [1102, 0]
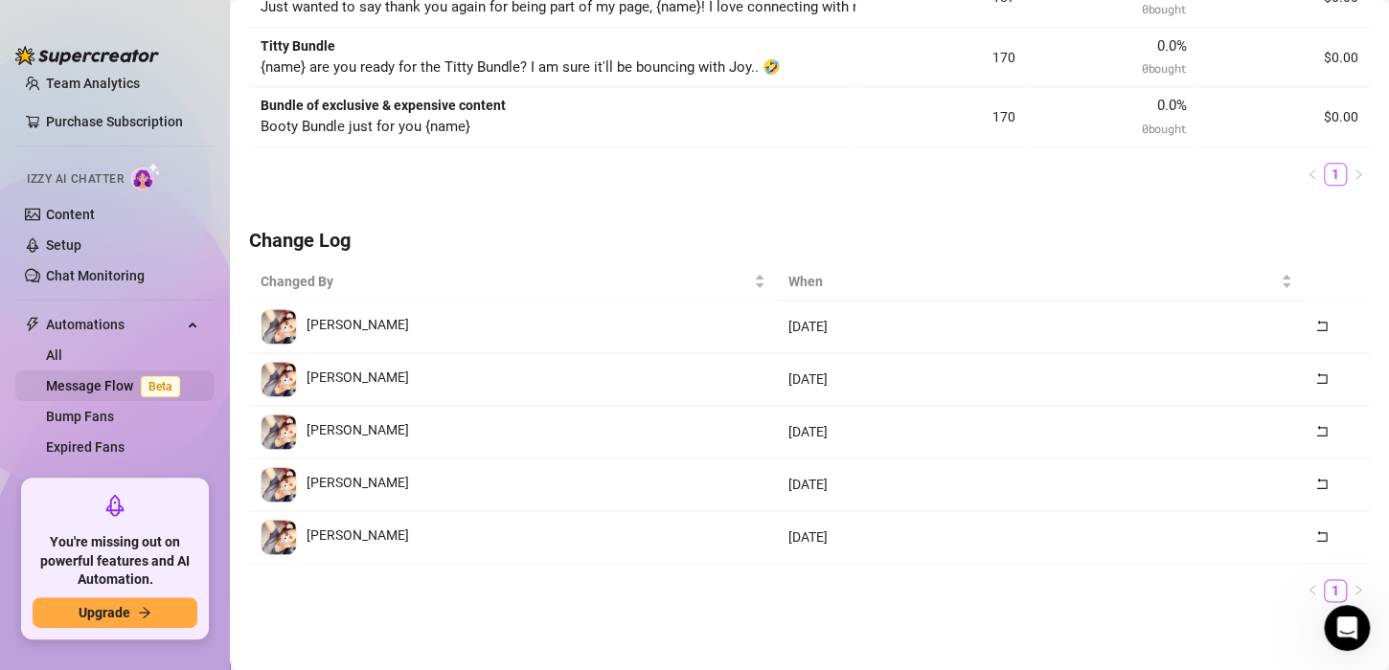
click at [109, 378] on link "Message Flow Beta" at bounding box center [117, 385] width 142 height 15
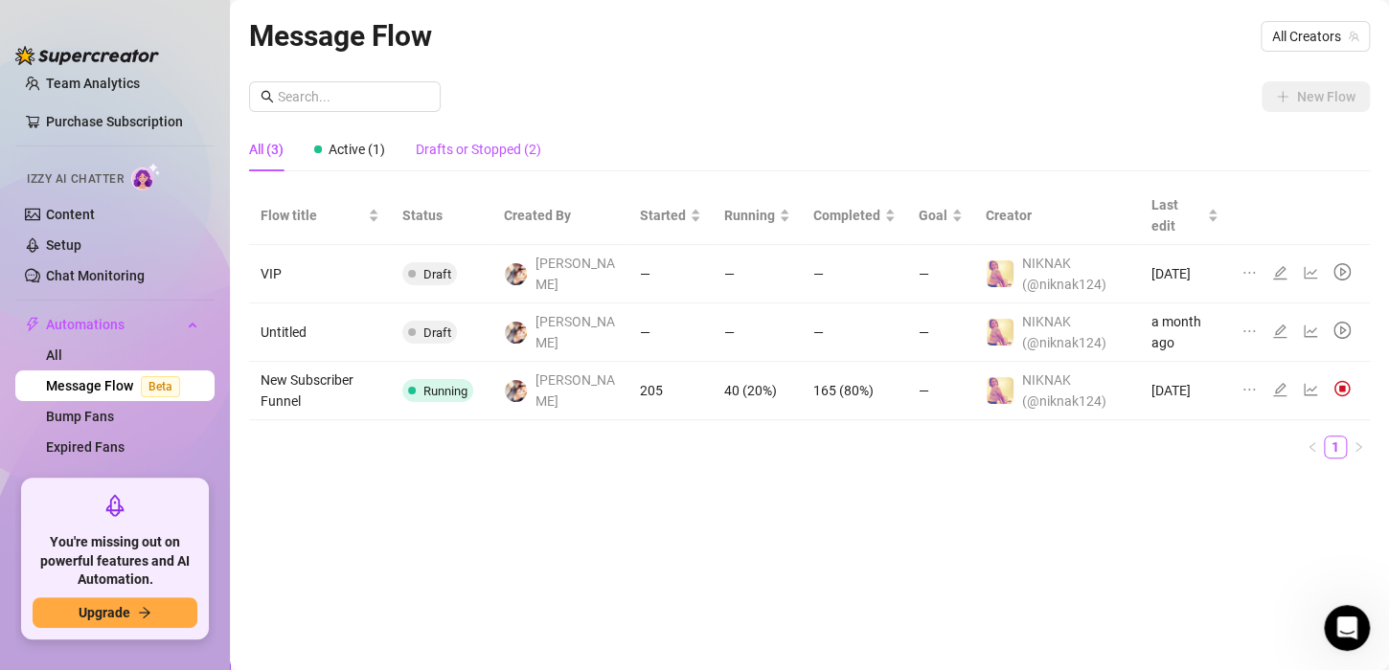
click at [493, 140] on div "Drafts or Stopped (2)" at bounding box center [478, 149] width 125 height 21
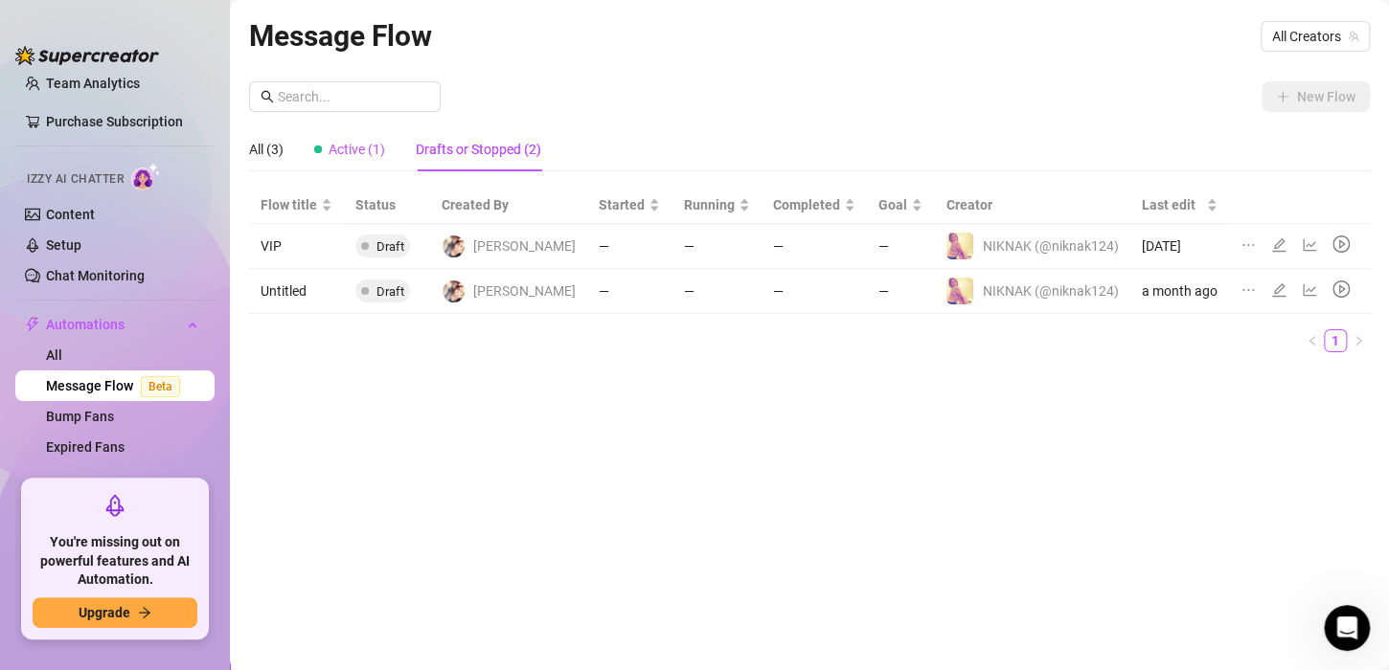
click at [331, 153] on span "Active (1)" at bounding box center [357, 149] width 57 height 15
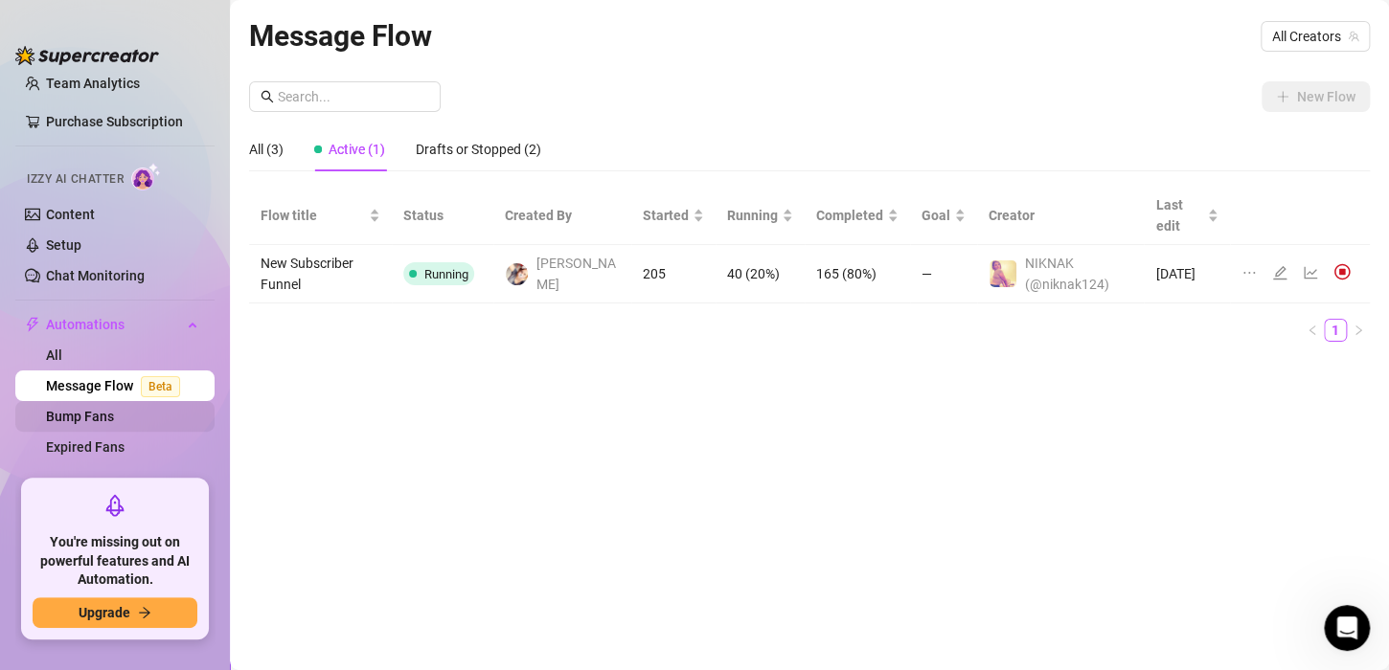
click at [110, 411] on link "Bump Fans" at bounding box center [80, 416] width 68 height 15
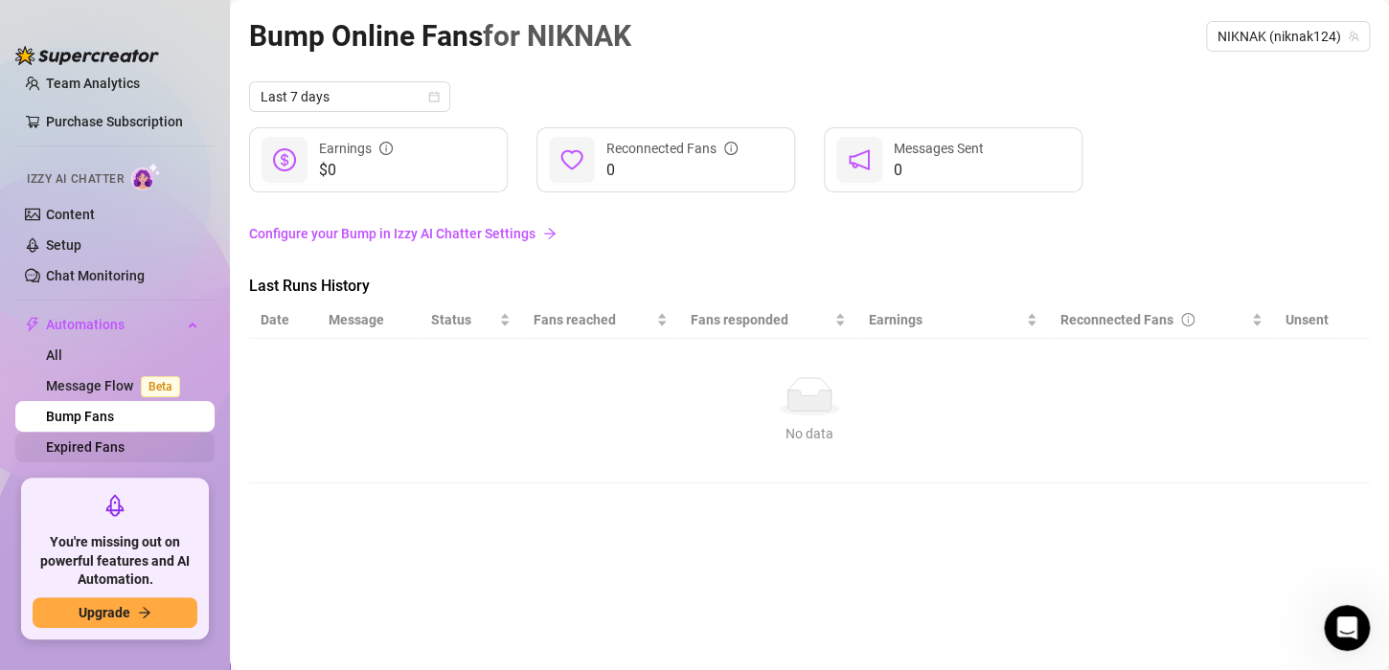
click at [111, 454] on link "Expired Fans" at bounding box center [85, 447] width 79 height 15
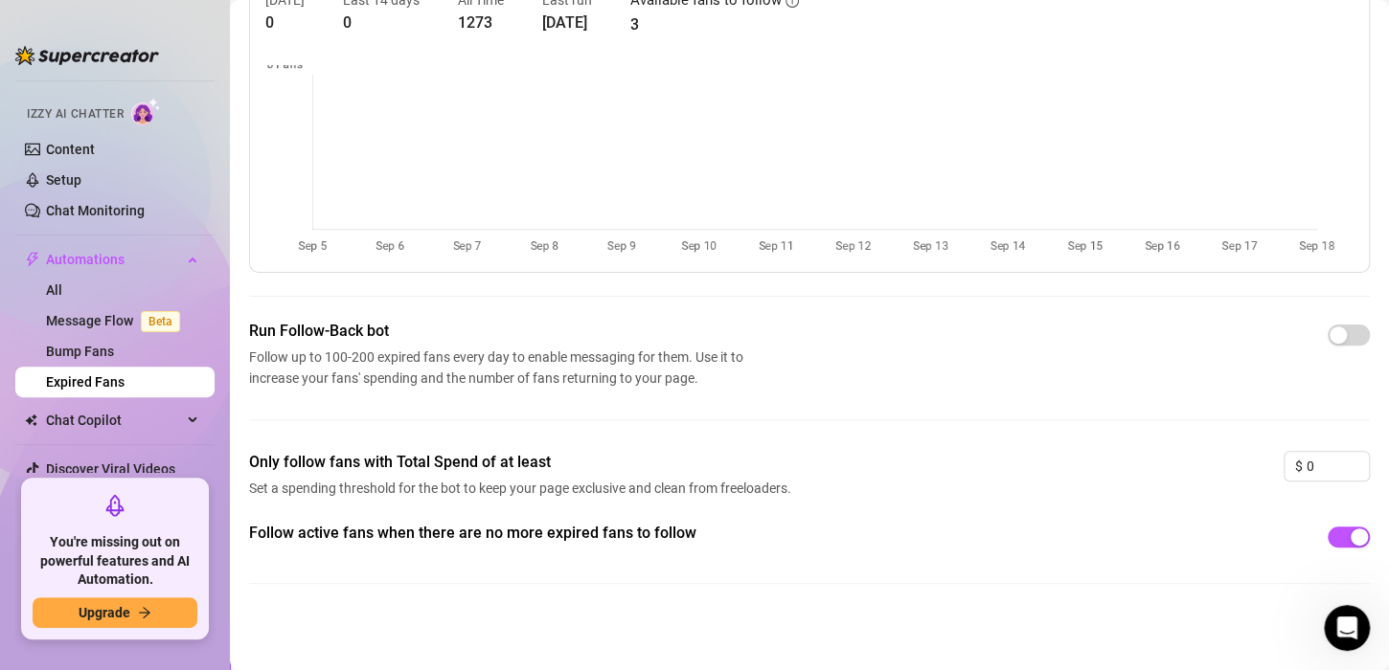
scroll to position [214, 0]
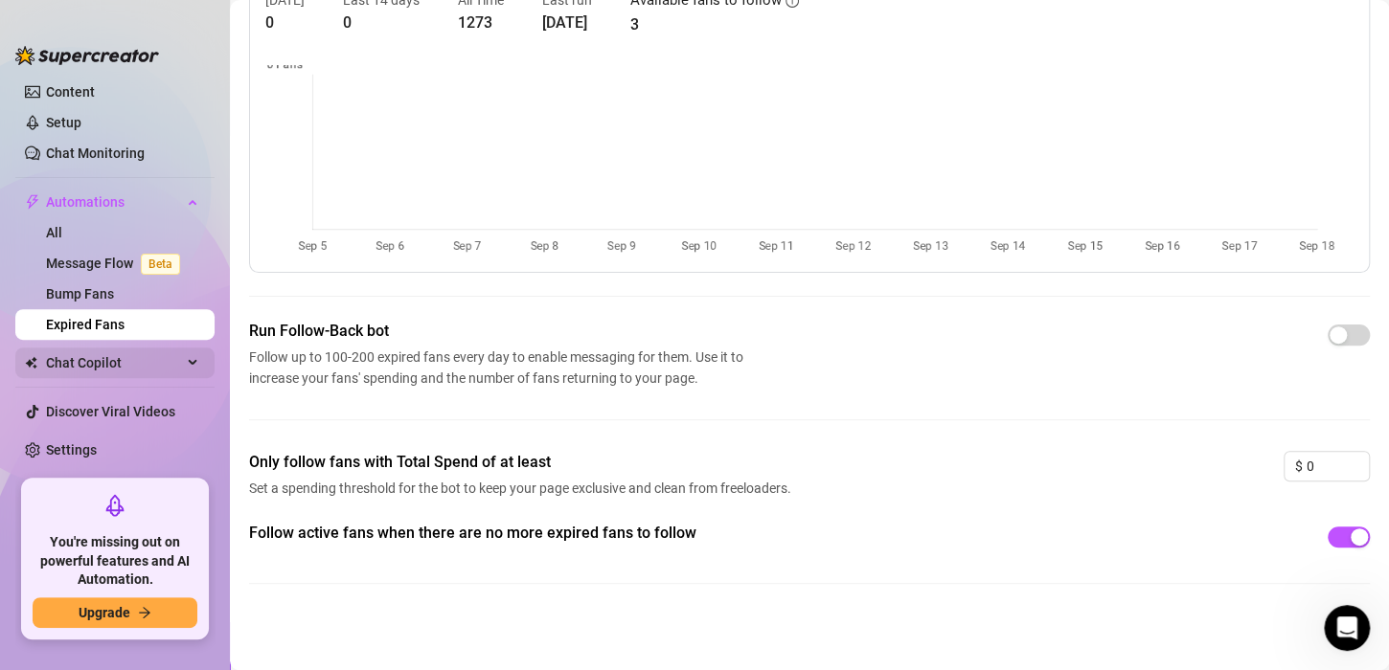
click at [143, 353] on span "Chat Copilot" at bounding box center [114, 363] width 136 height 31
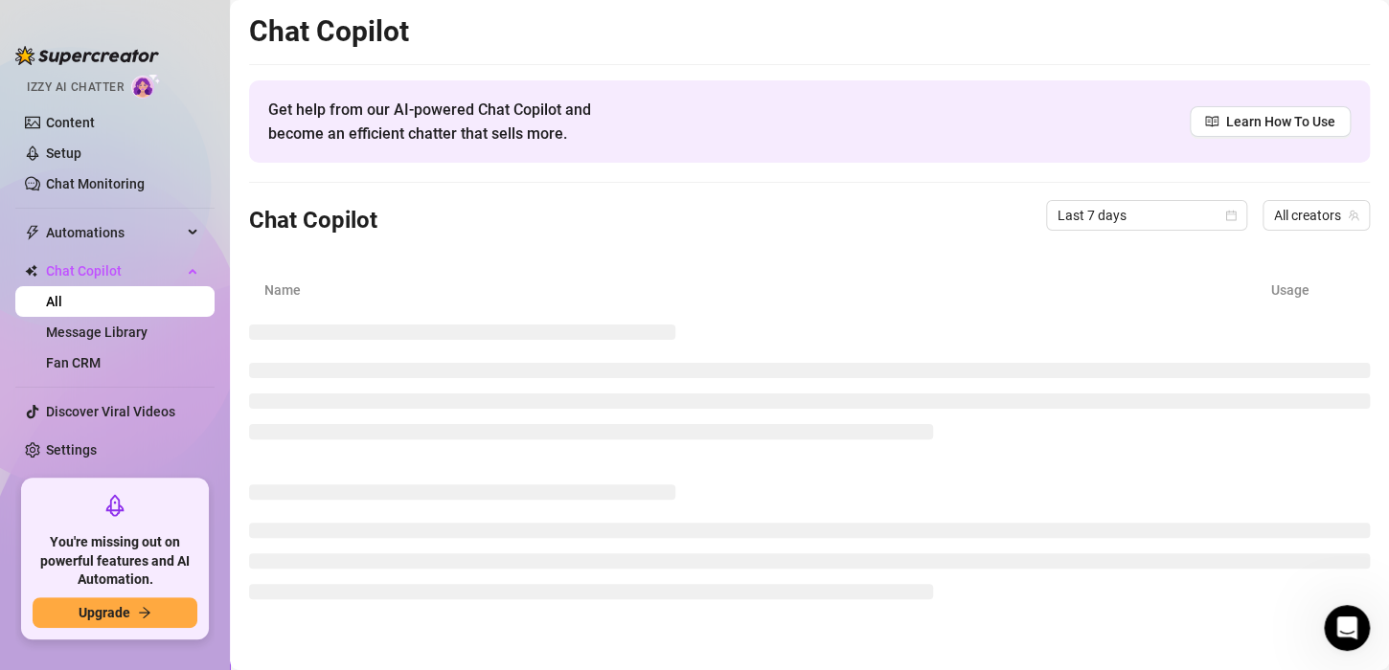
scroll to position [183, 0]
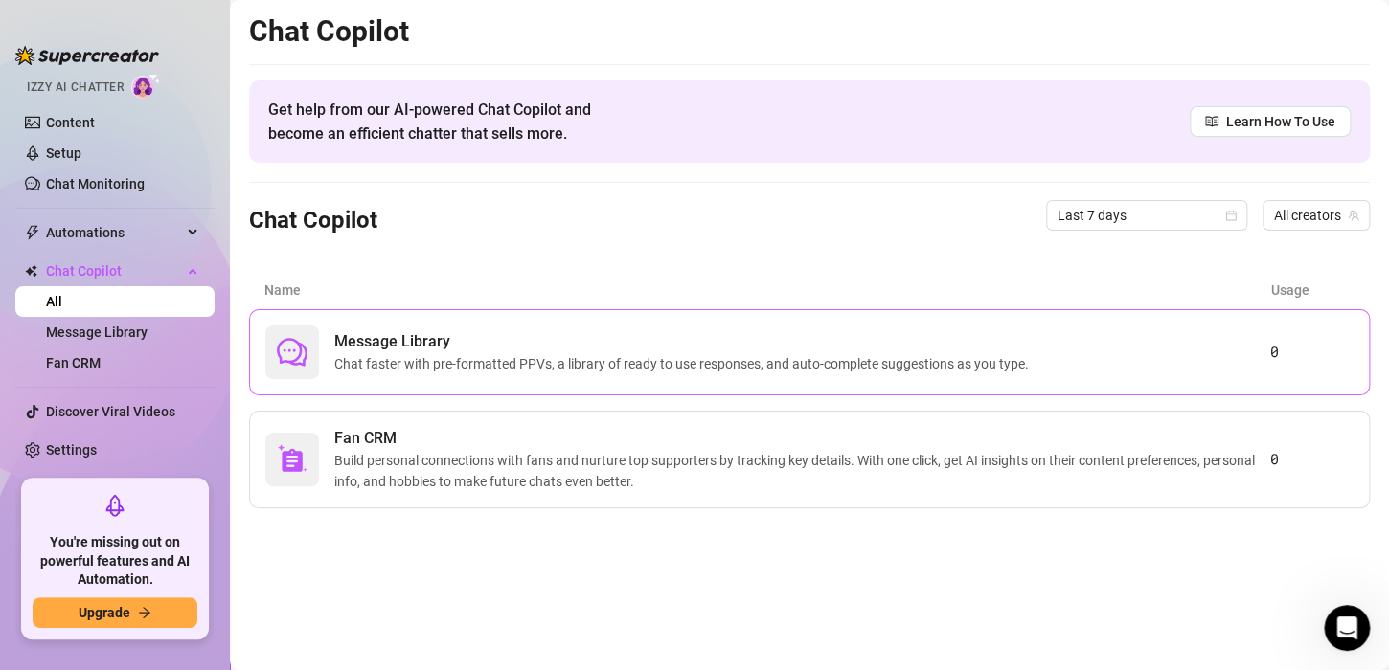
click at [412, 356] on span "Chat faster with pre-formatted PPVs, a library of ready to use responses, and a…" at bounding box center [685, 363] width 702 height 21
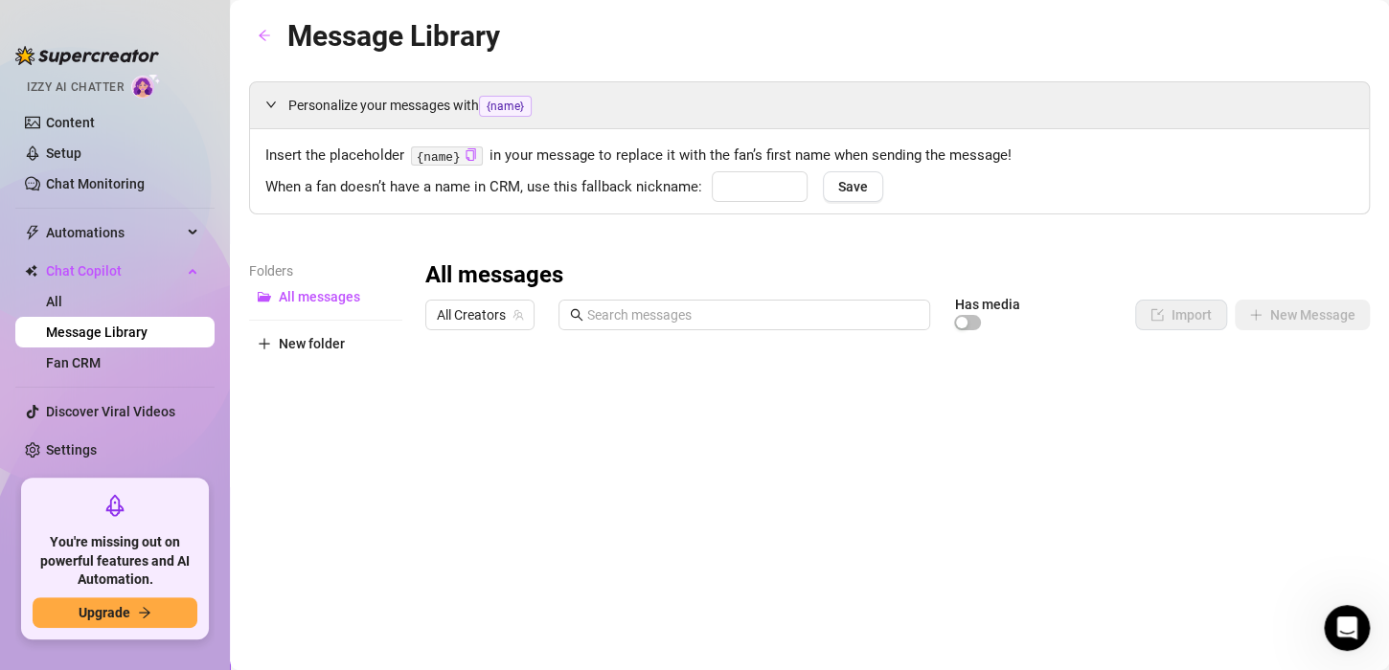
type input "babe"
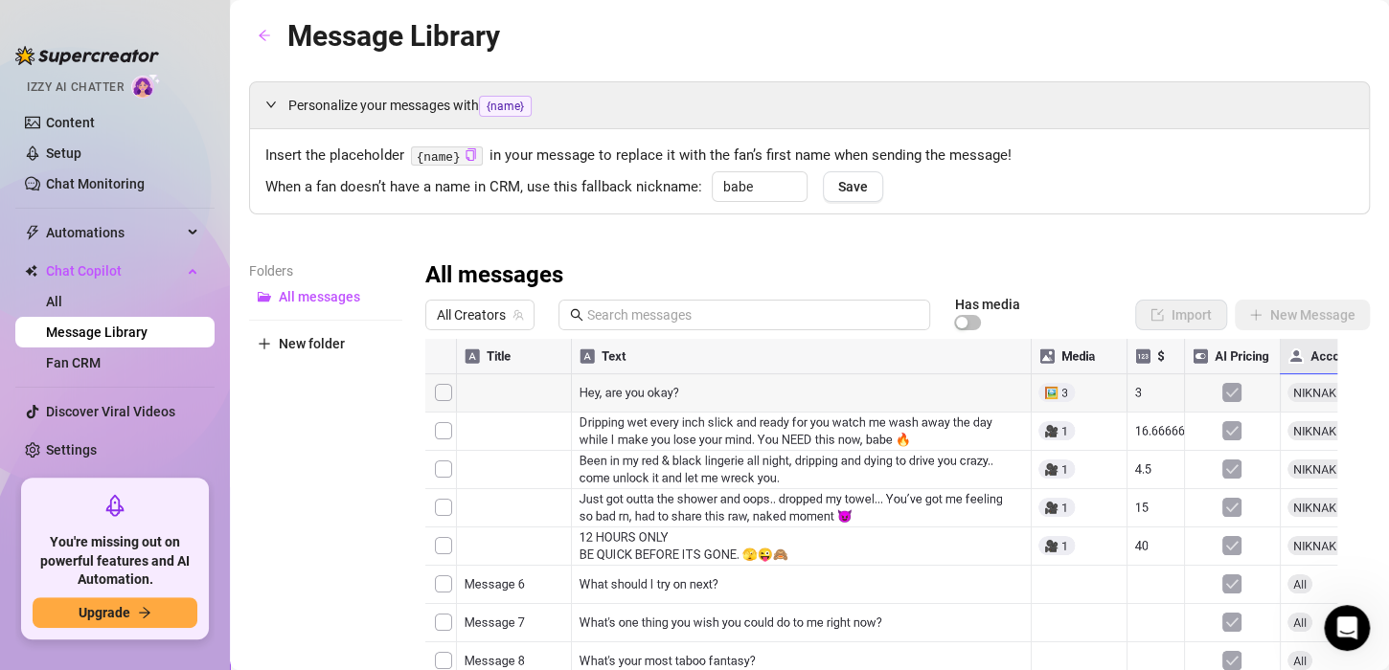
click at [1329, 393] on div at bounding box center [889, 552] width 928 height 427
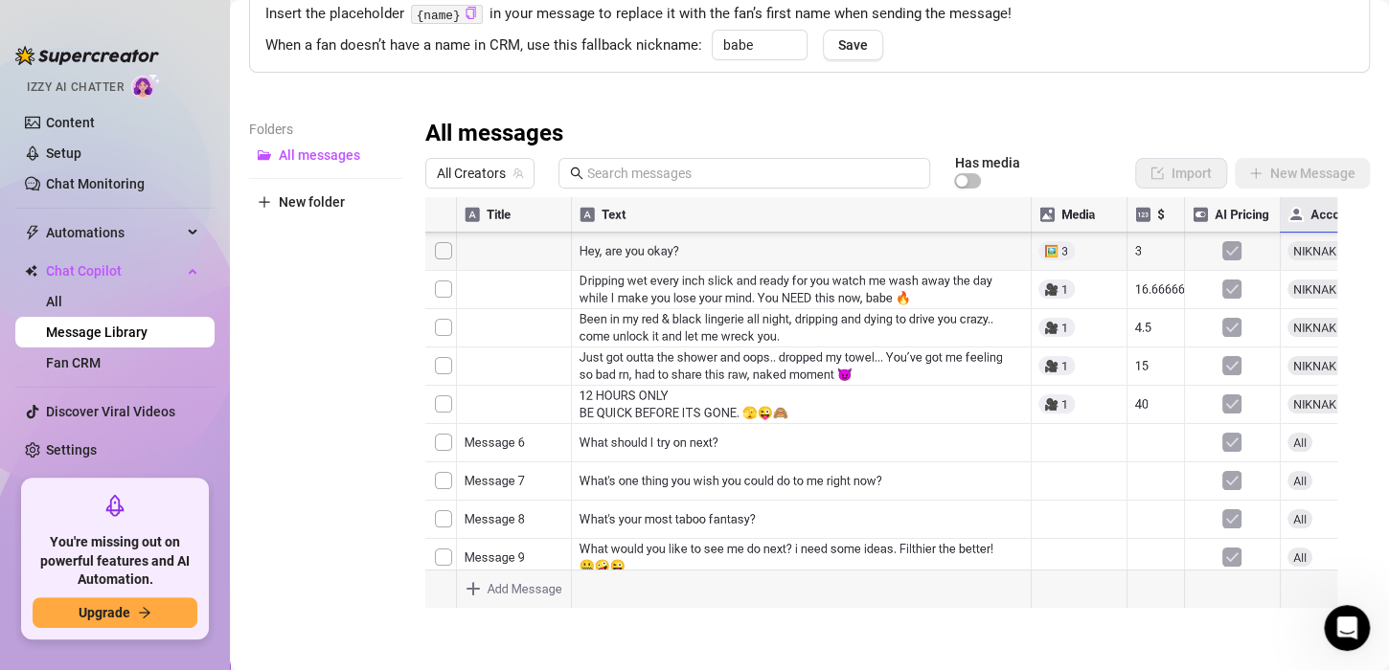
scroll to position [153, 0]
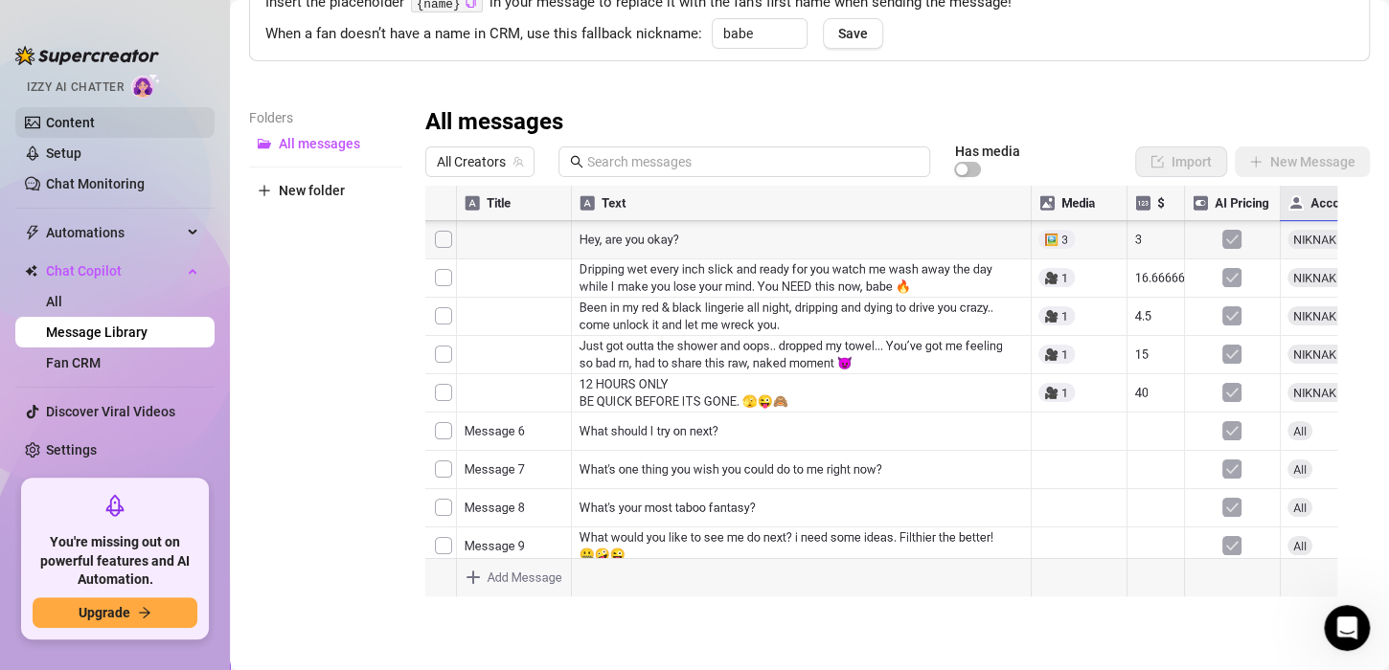
click at [89, 122] on link "Content" at bounding box center [70, 122] width 49 height 15
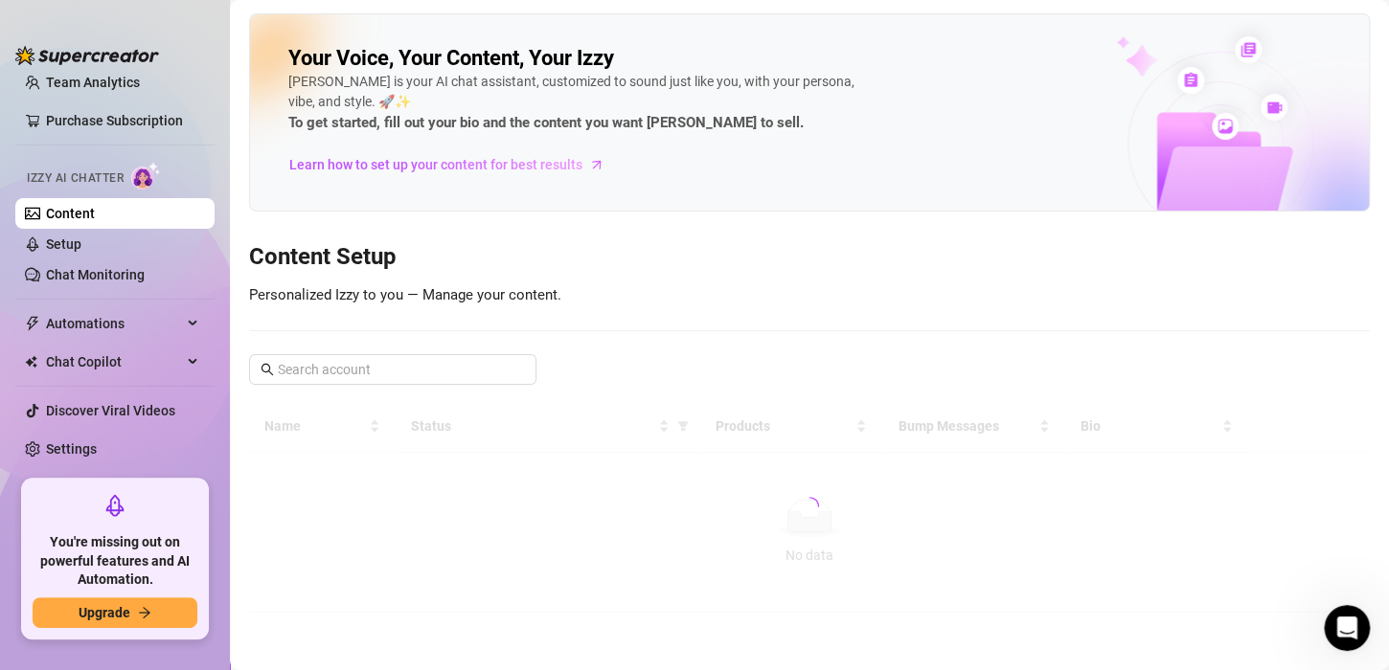
scroll to position [91, 0]
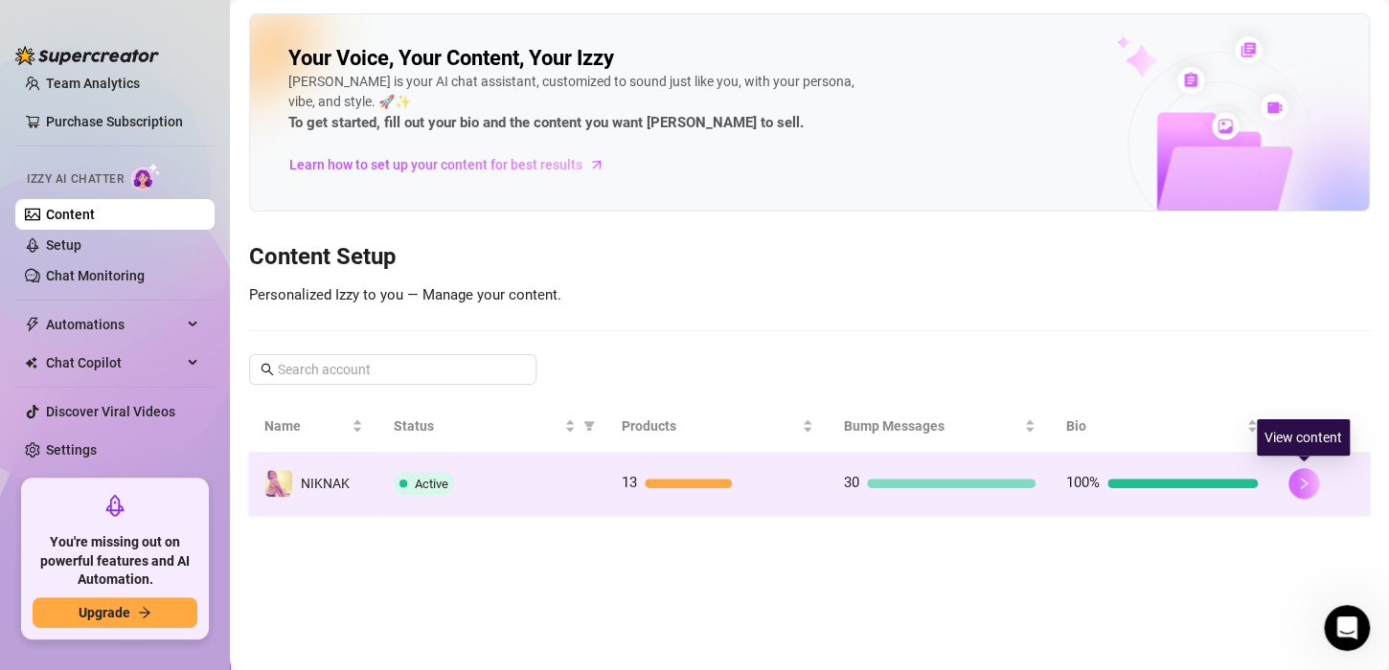
click at [1293, 485] on button "button" at bounding box center [1303, 483] width 31 height 31
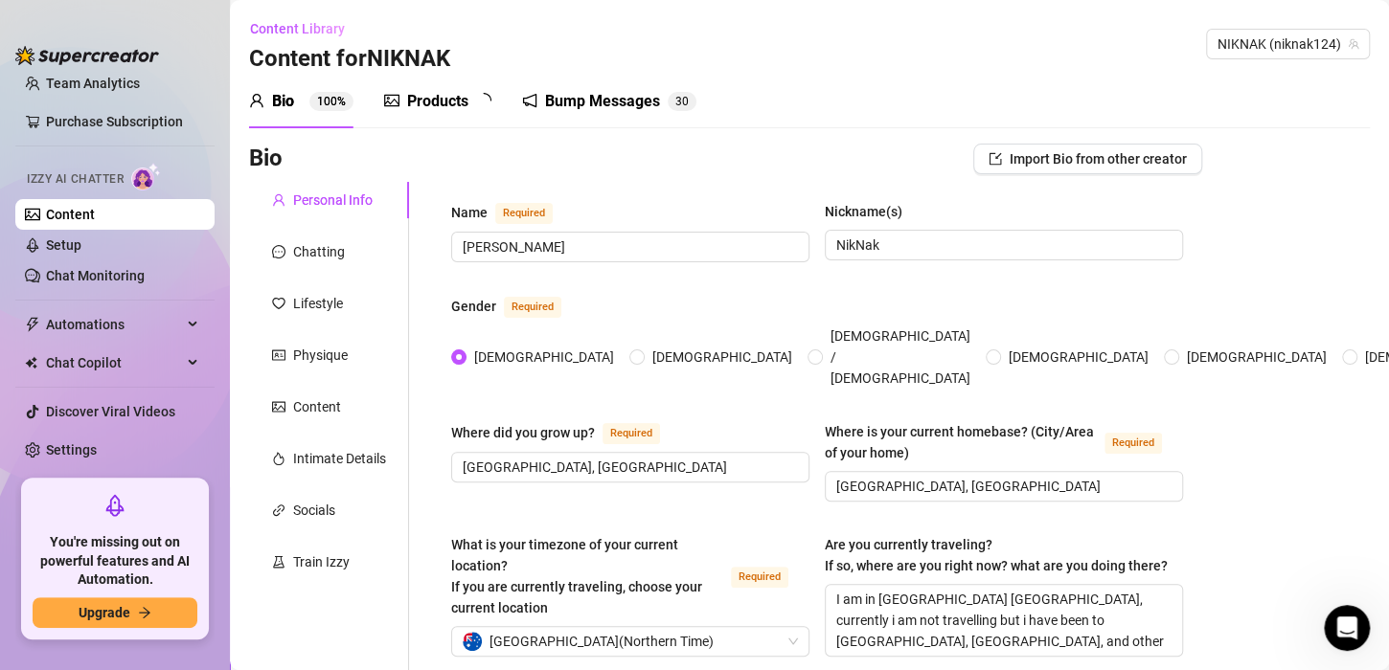
radio input "true"
type input "[DATE]"
click at [637, 88] on div "Bump Messages 3 0" at bounding box center [622, 102] width 174 height 54
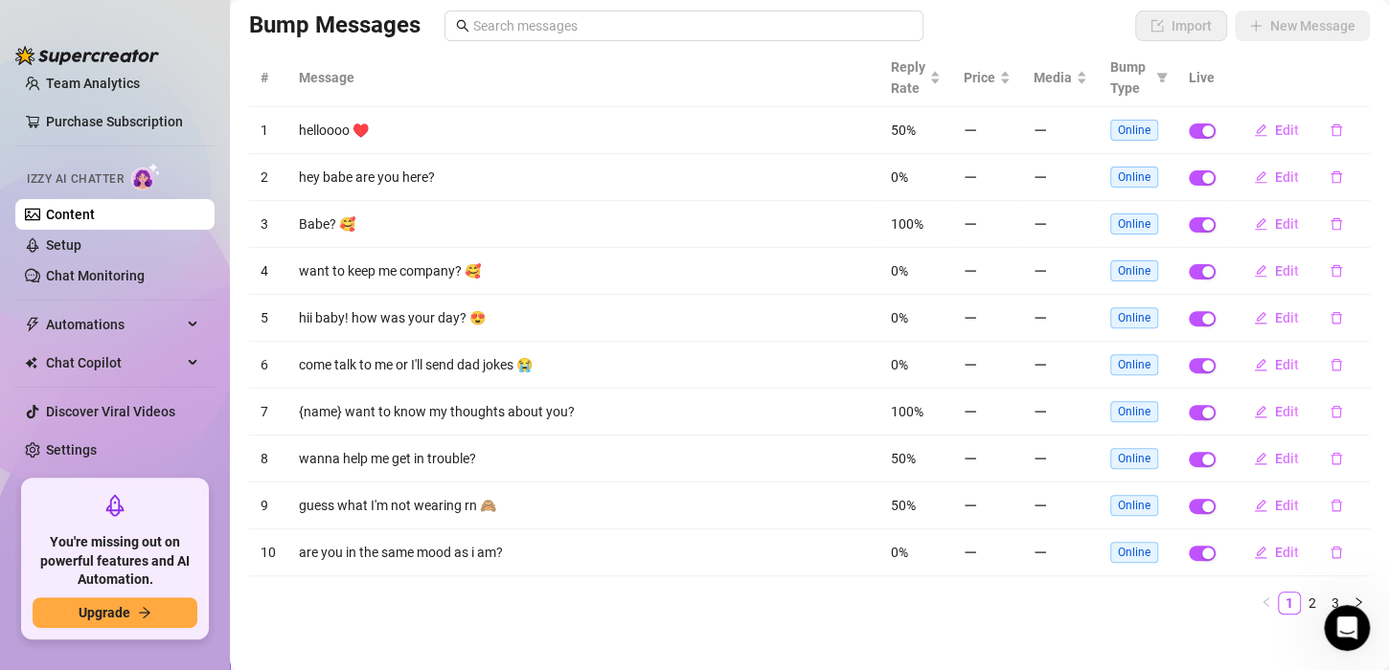
scroll to position [148, 0]
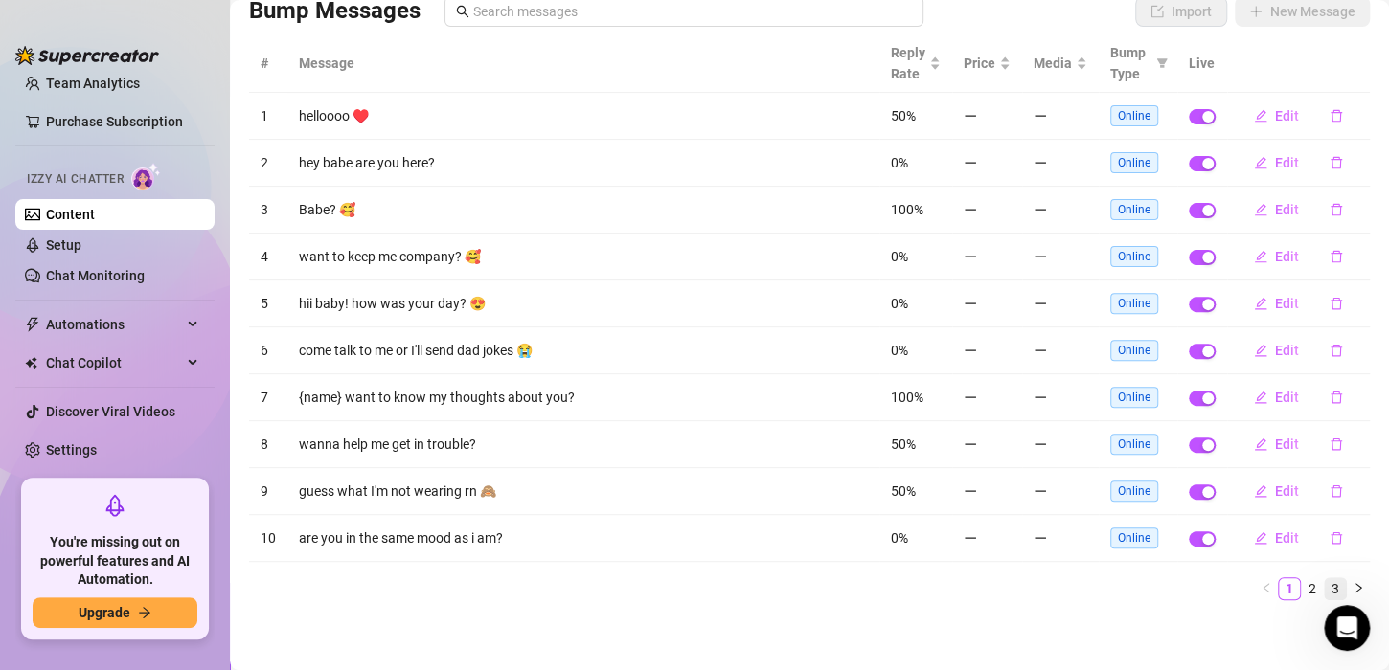
click at [1325, 591] on link "3" at bounding box center [1335, 589] width 21 height 21
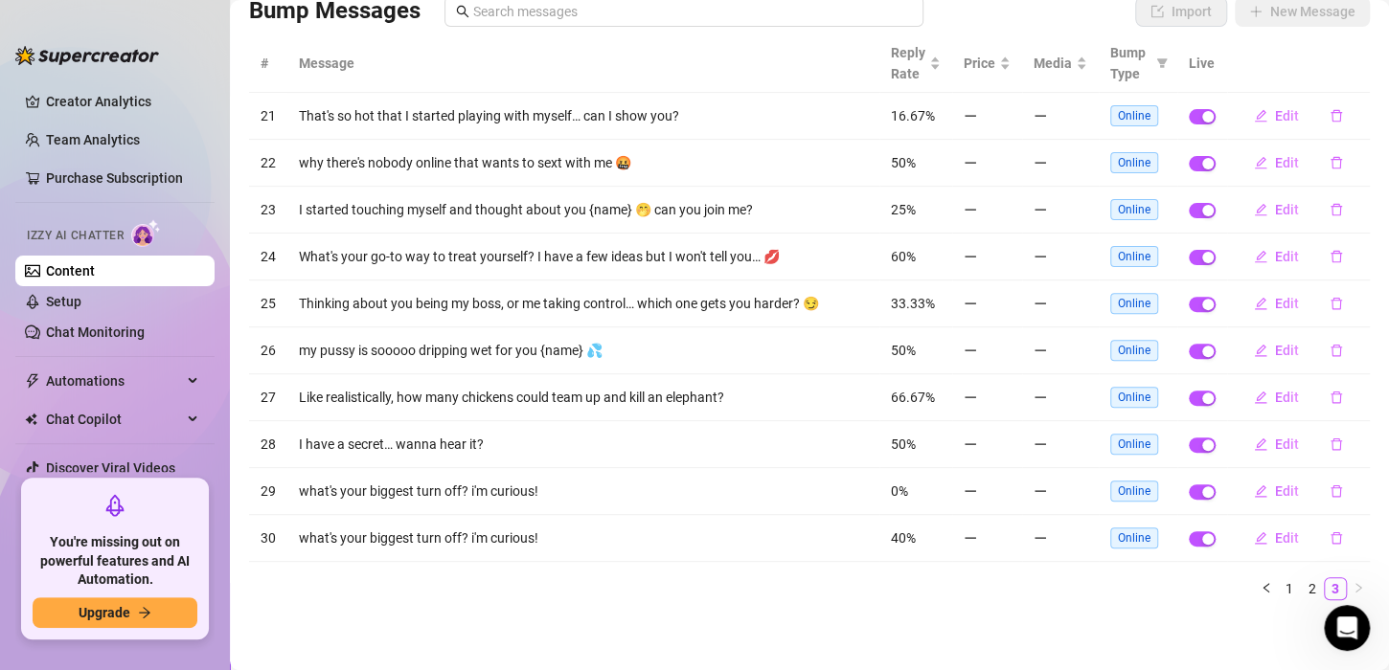
scroll to position [0, 0]
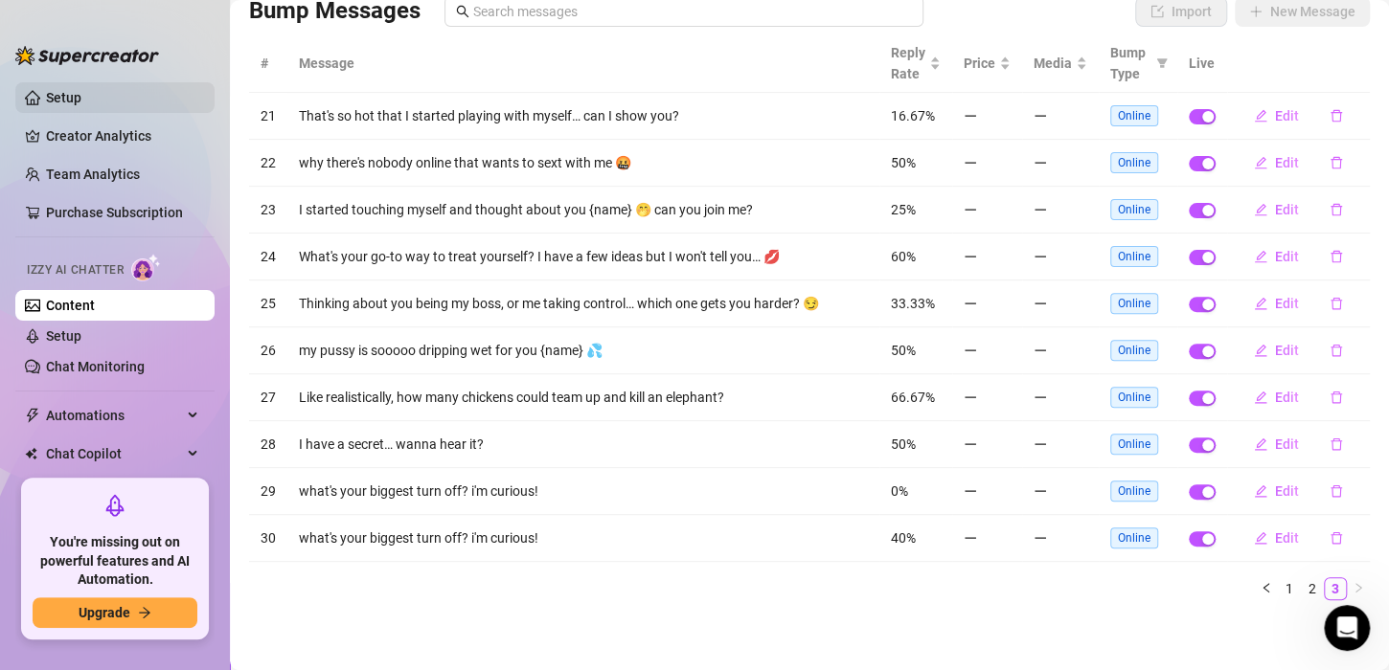
click at [81, 90] on link "Setup" at bounding box center [63, 97] width 35 height 15
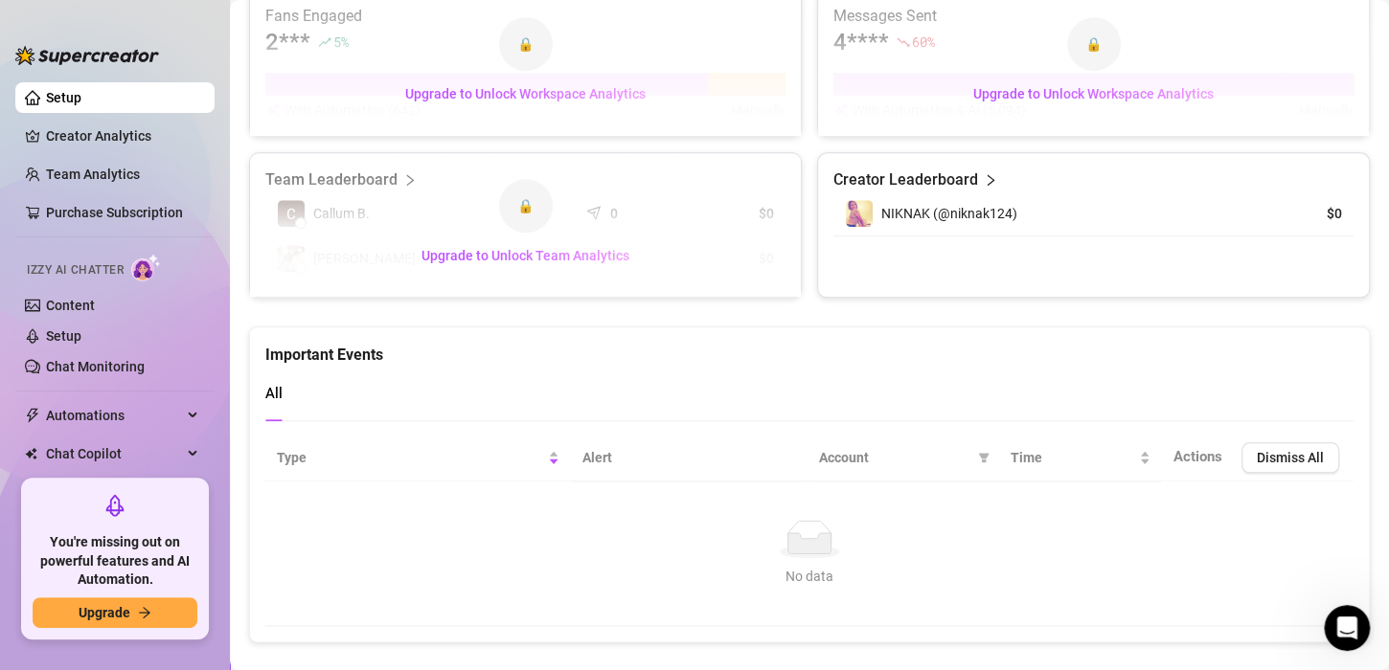
scroll to position [807, 0]
